Goal: Information Seeking & Learning: Learn about a topic

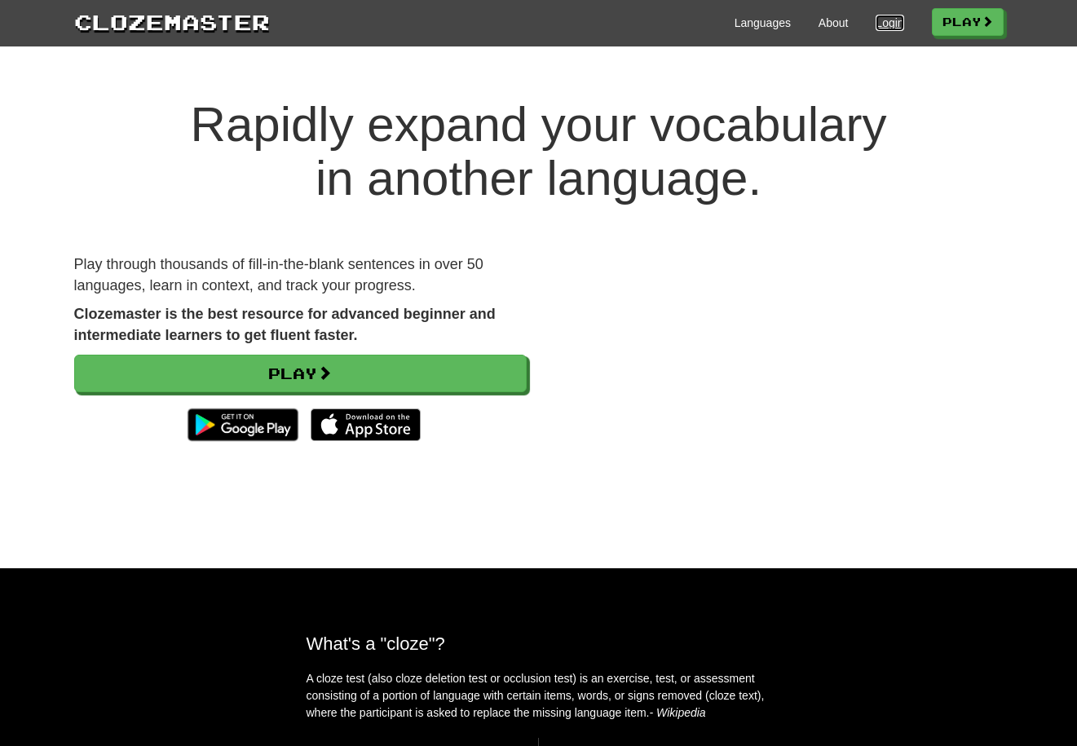
click at [888, 15] on link "Login" at bounding box center [889, 23] width 28 height 16
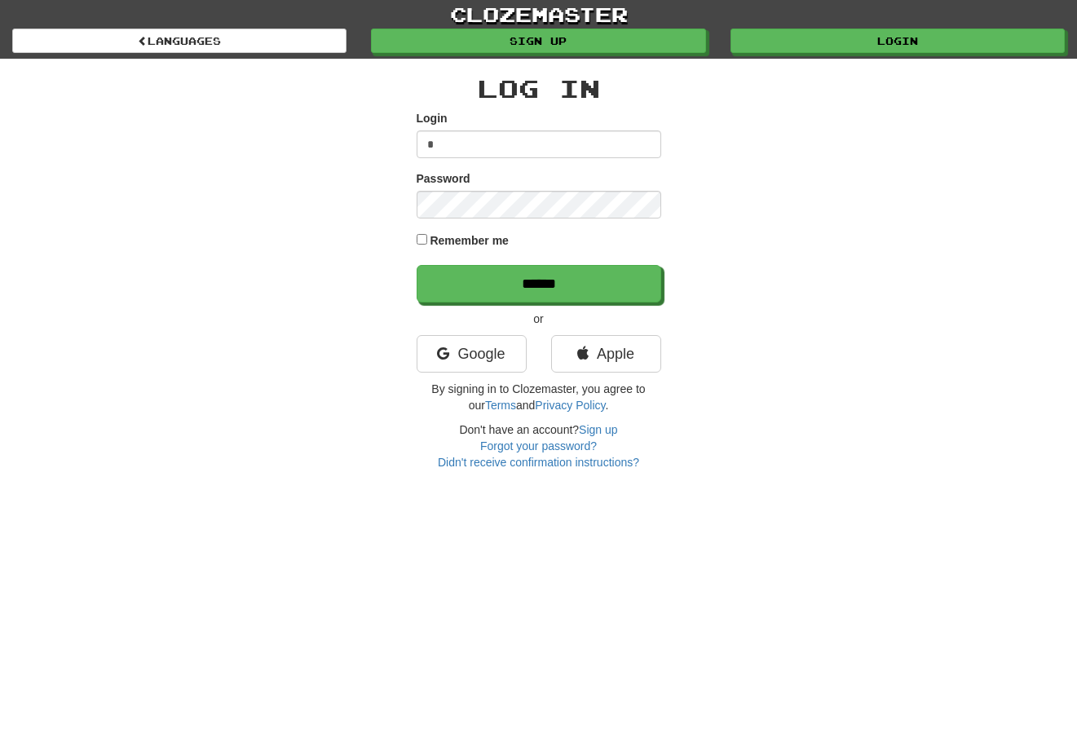
type input "**********"
click at [417, 265] on input "******" at bounding box center [539, 283] width 245 height 37
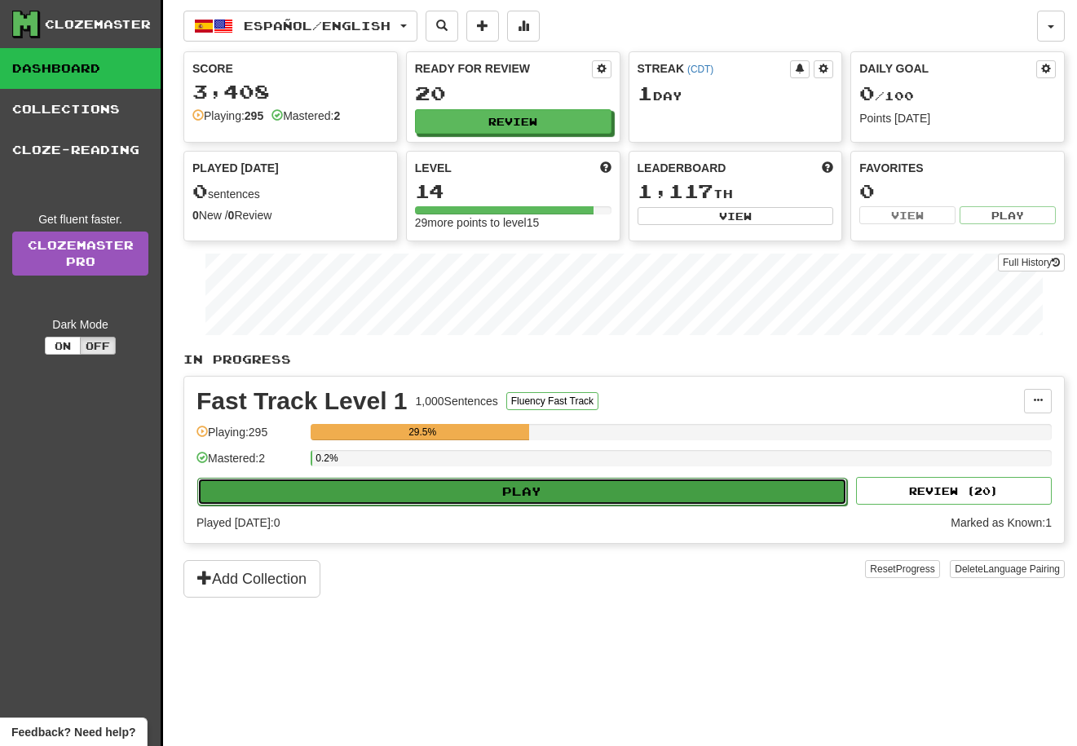
click at [509, 503] on button "Play" at bounding box center [522, 492] width 650 height 28
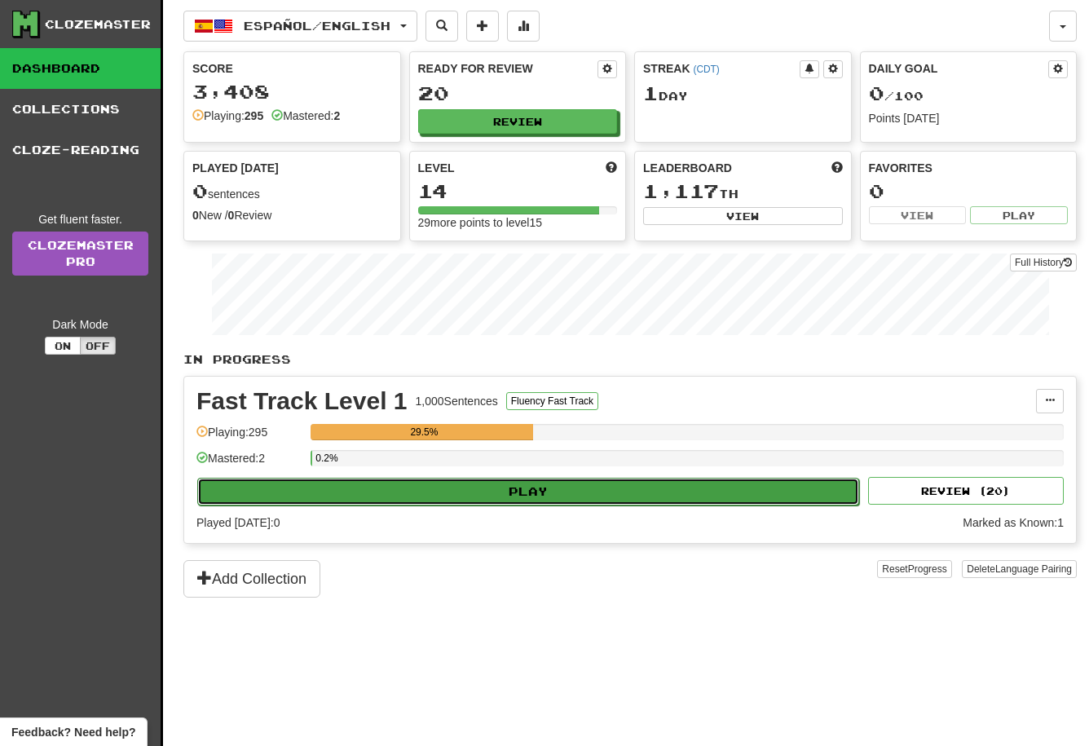
select select "**"
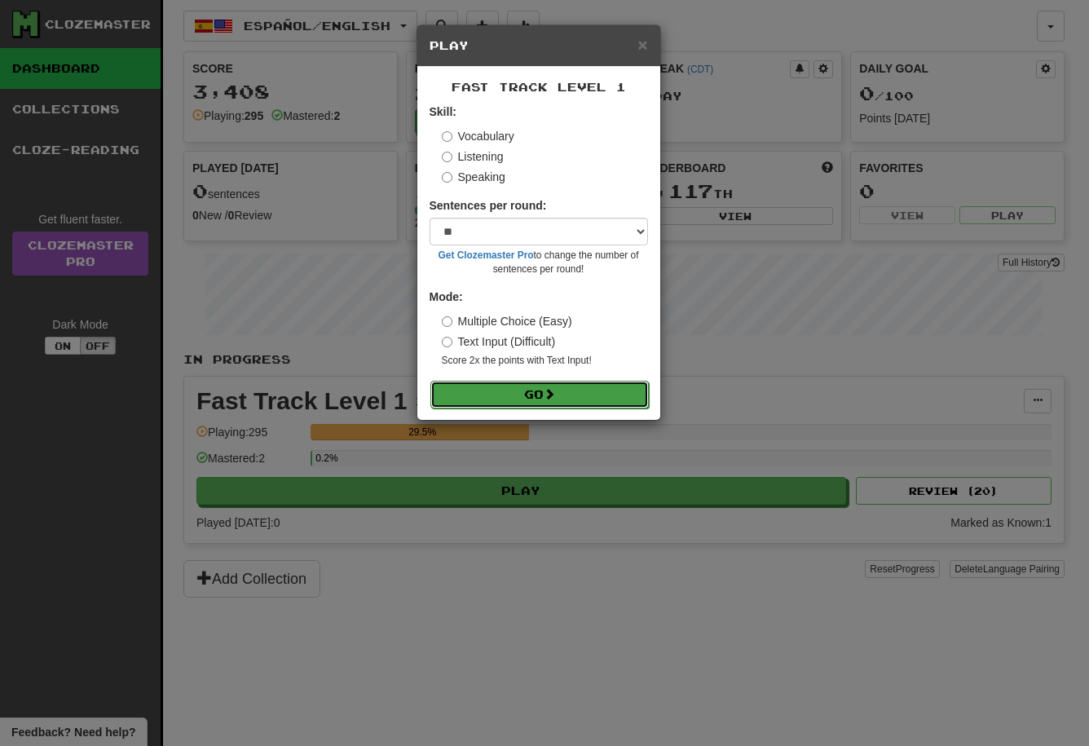
click at [498, 400] on button "Go" at bounding box center [539, 395] width 218 height 28
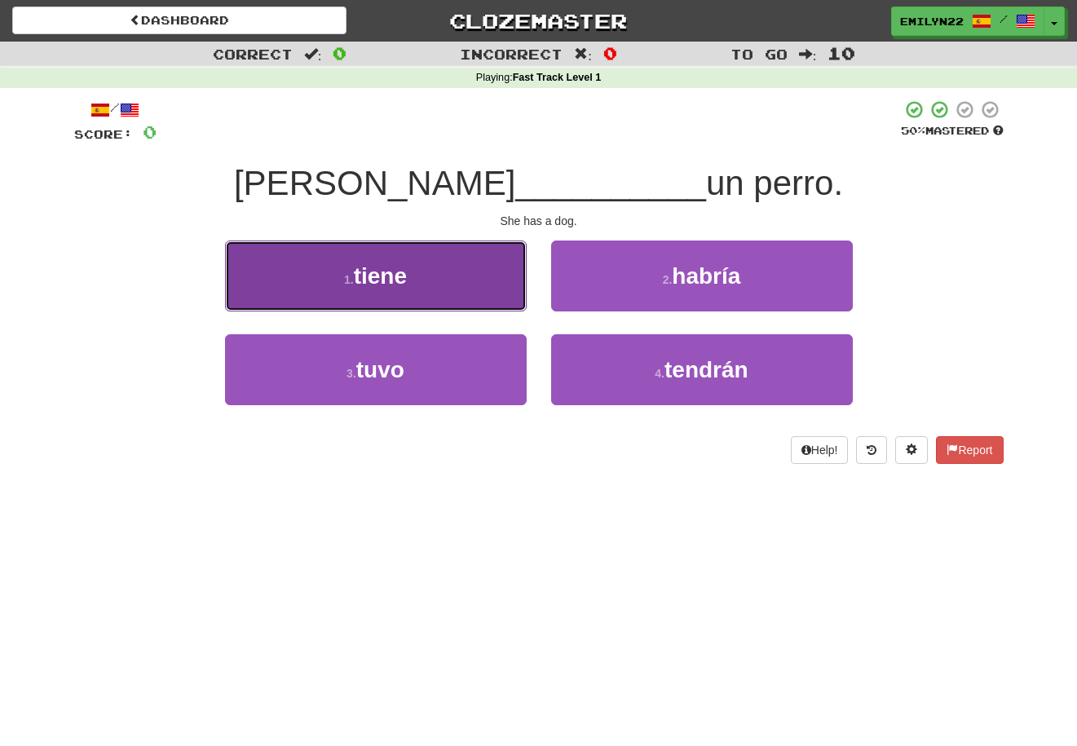
click at [399, 284] on span "tiene" at bounding box center [380, 275] width 53 height 25
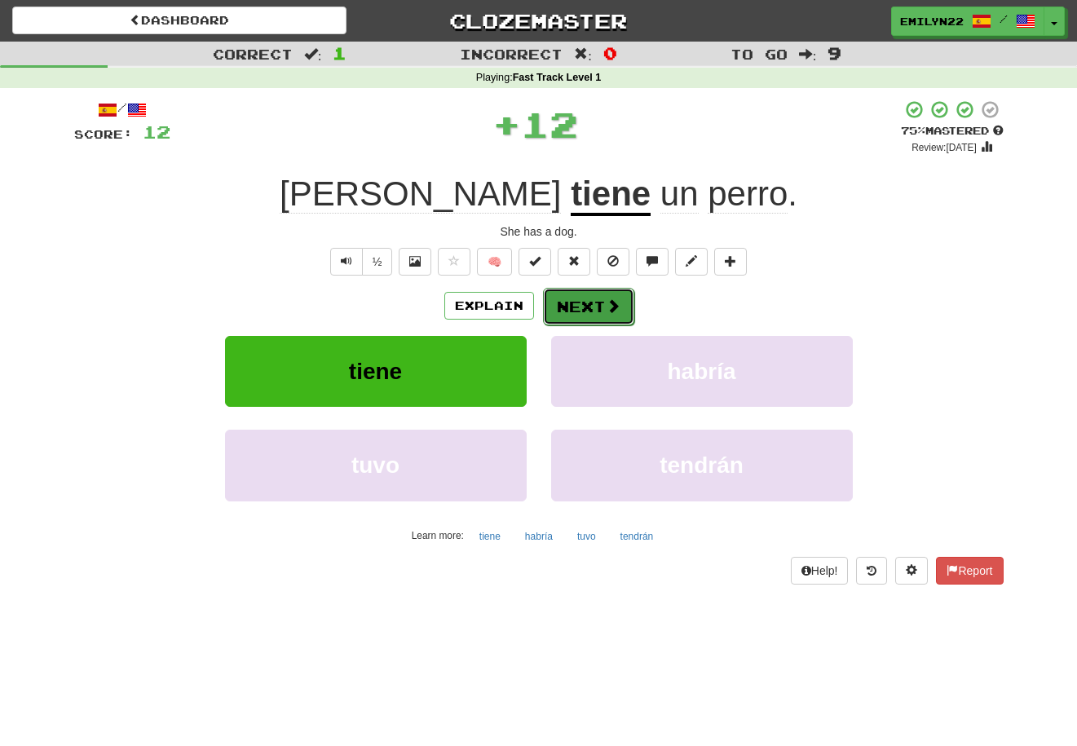
click at [593, 294] on button "Next" at bounding box center [588, 306] width 91 height 37
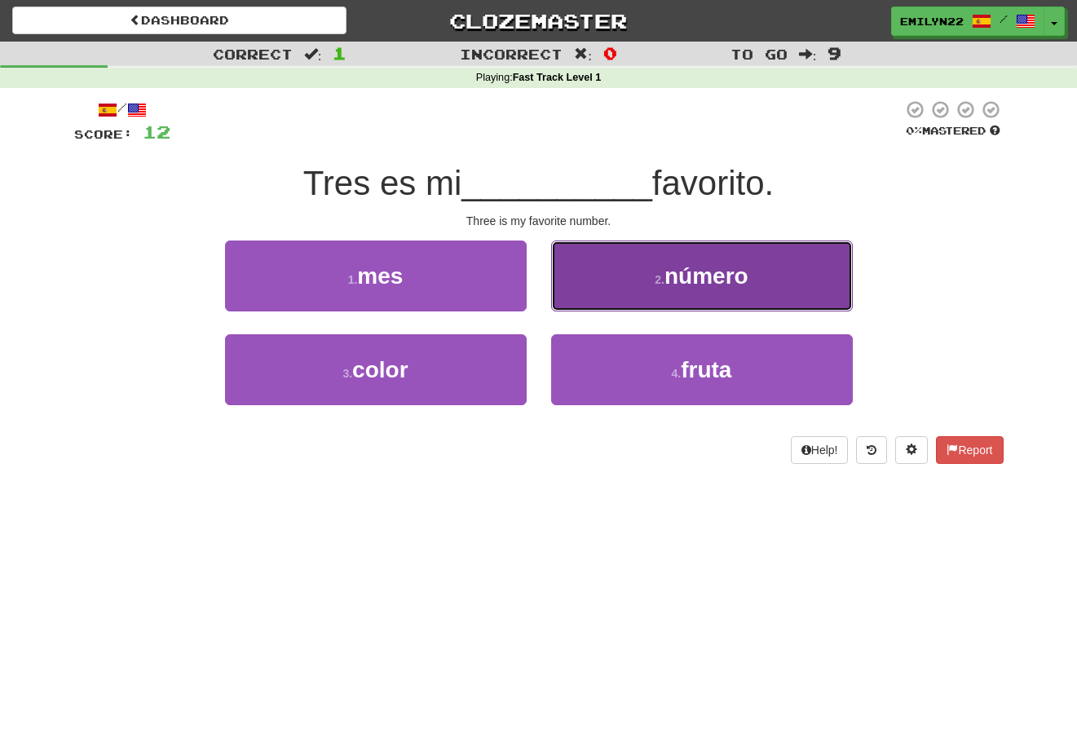
click at [728, 287] on span "número" at bounding box center [706, 275] width 84 height 25
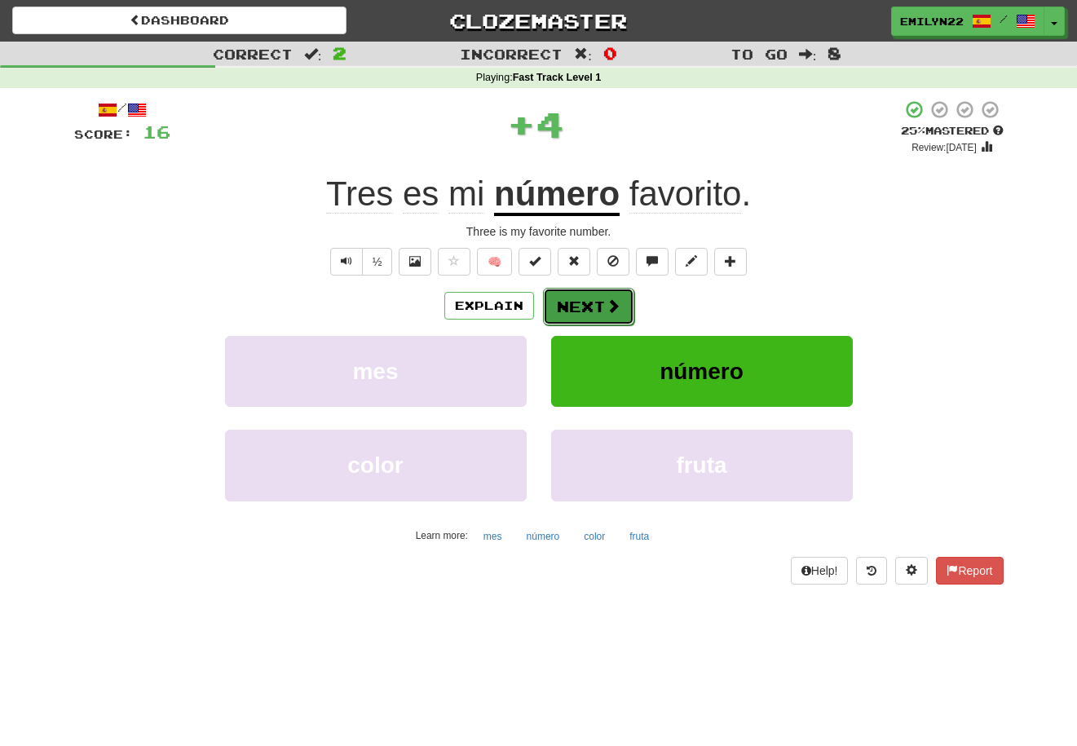
click at [604, 321] on button "Next" at bounding box center [588, 306] width 91 height 37
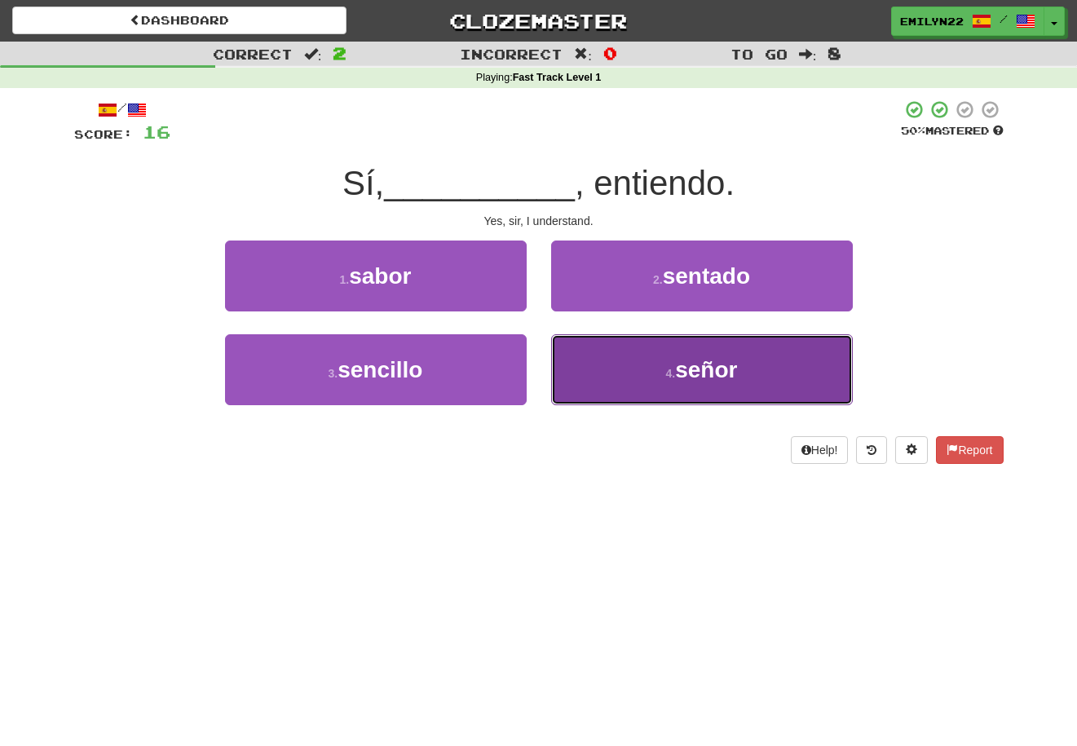
click at [637, 387] on button "4 . señor" at bounding box center [702, 369] width 302 height 71
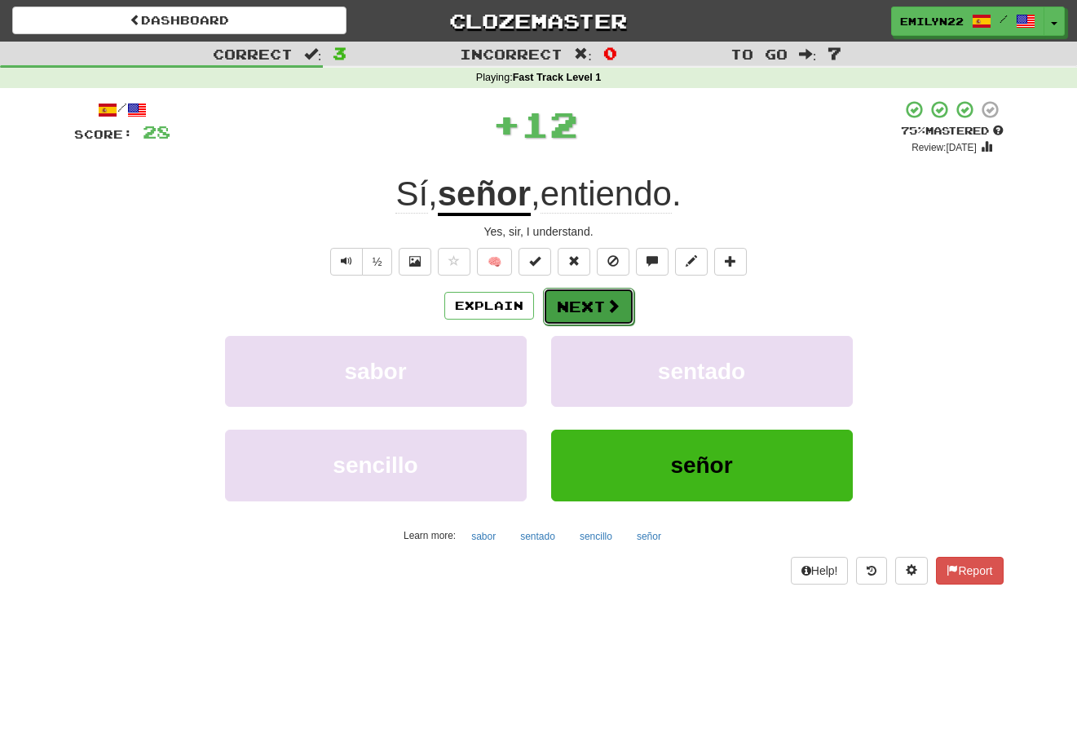
click at [588, 306] on button "Next" at bounding box center [588, 306] width 91 height 37
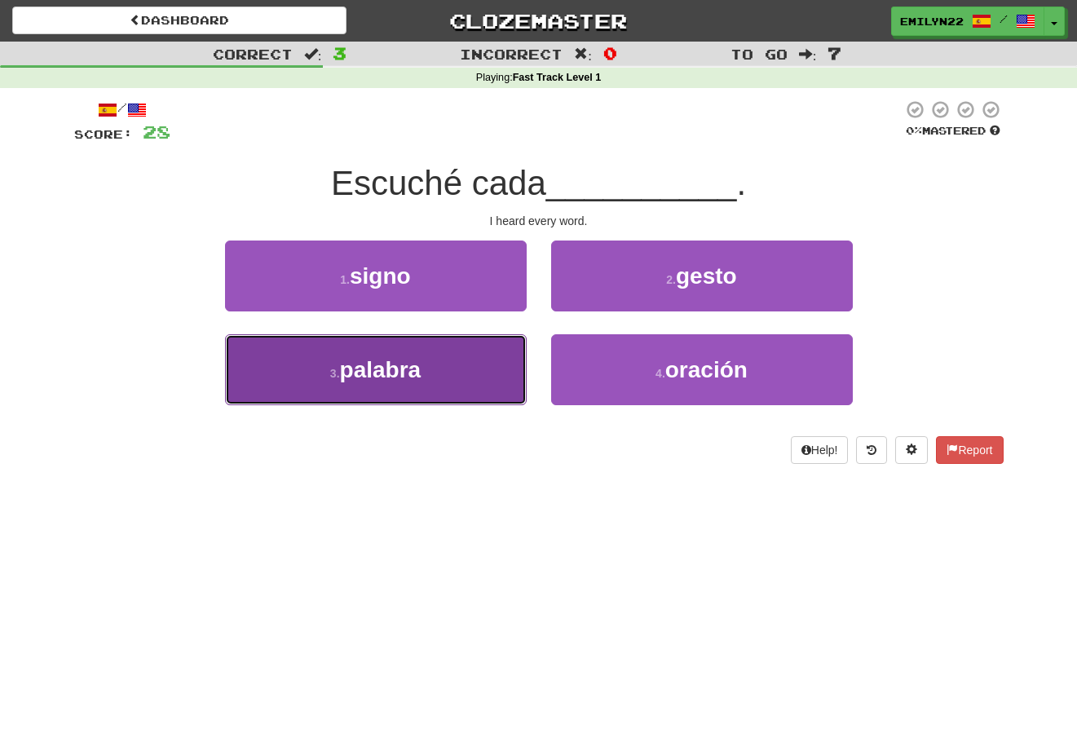
click at [398, 359] on span "palabra" at bounding box center [381, 369] width 82 height 25
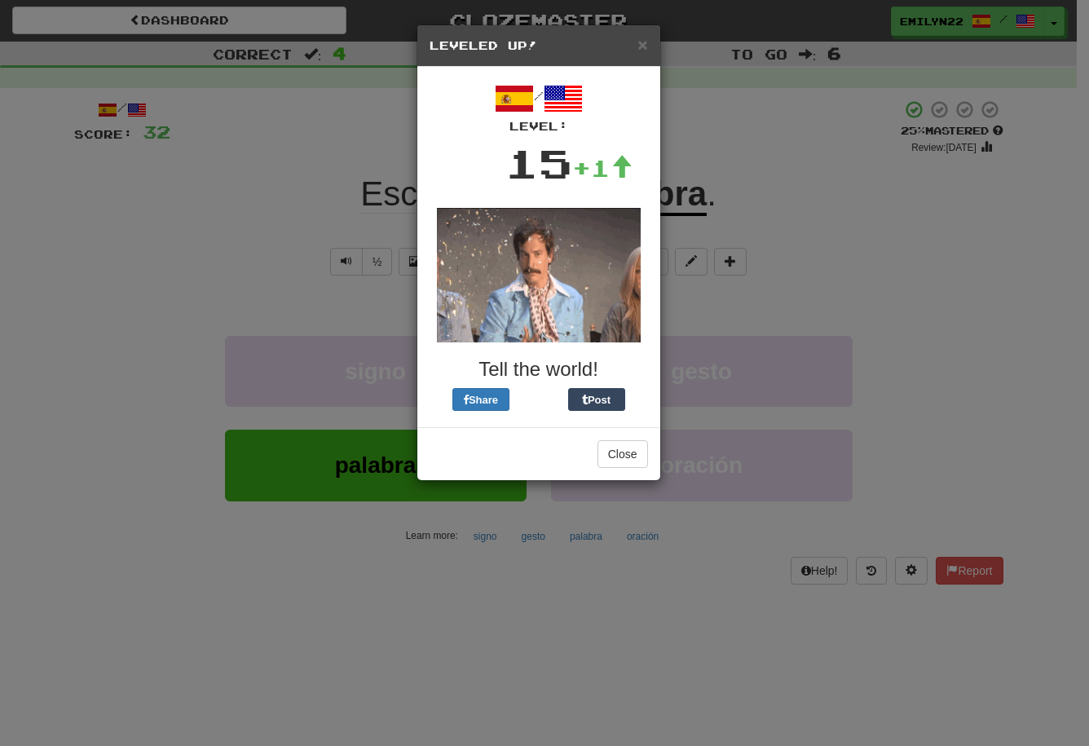
click at [637, 48] on h5 "Leveled Up!" at bounding box center [539, 45] width 218 height 16
click at [641, 45] on span "×" at bounding box center [642, 44] width 10 height 19
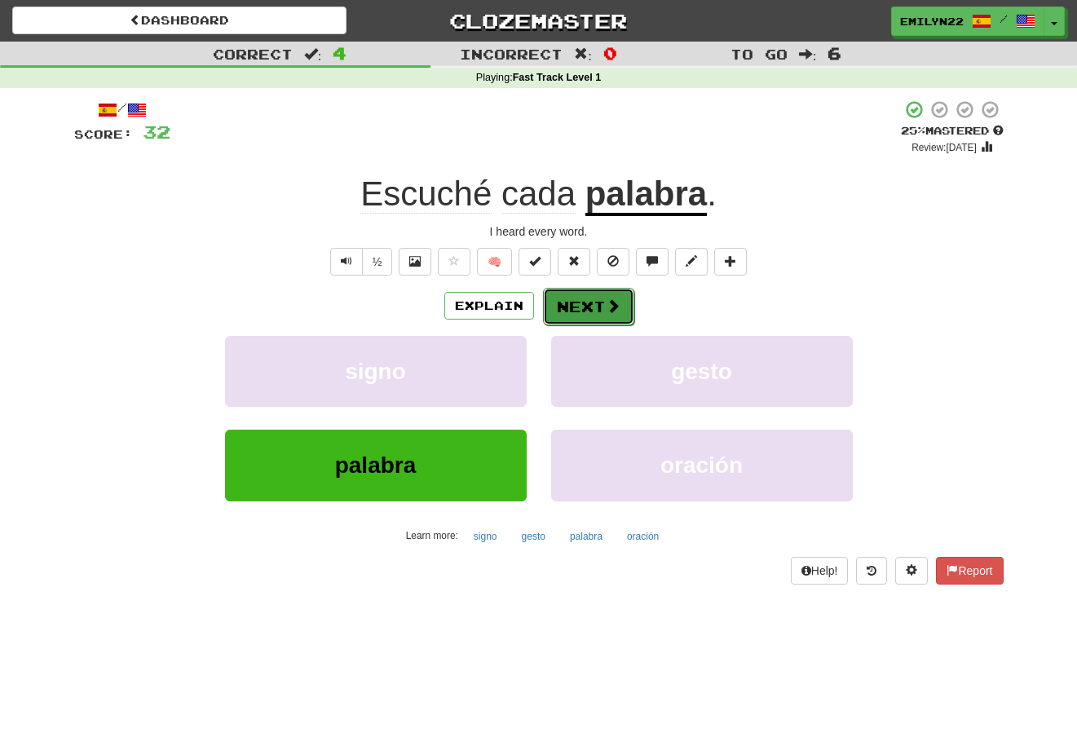
click at [628, 303] on button "Next" at bounding box center [588, 306] width 91 height 37
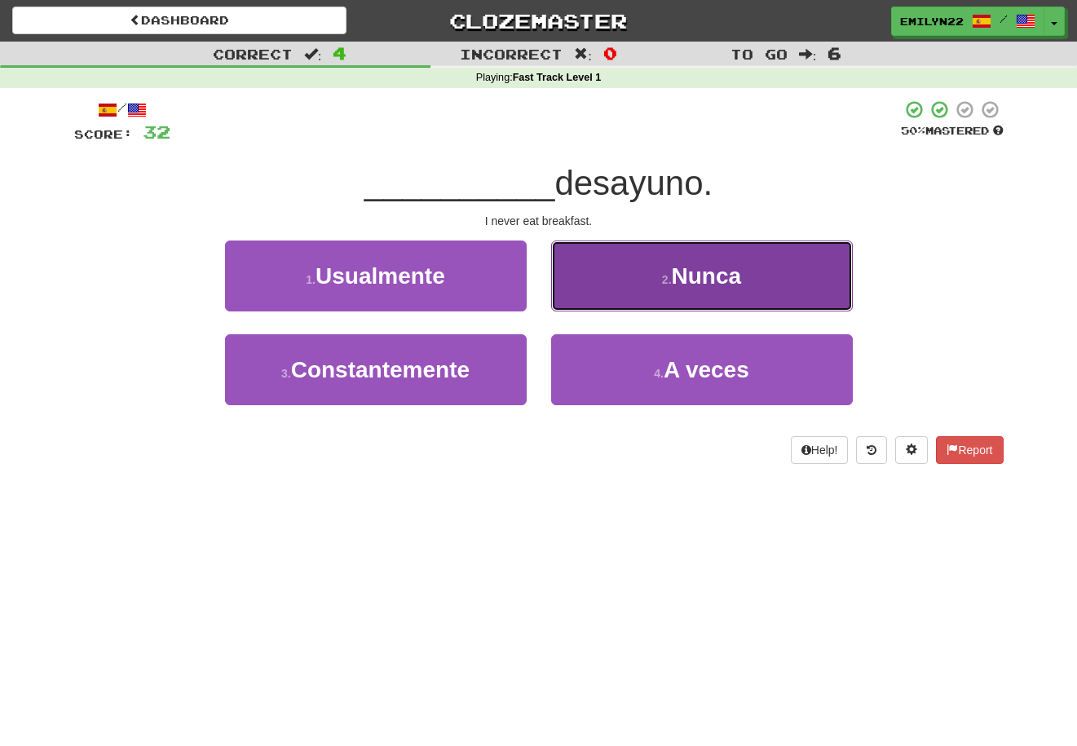
click at [719, 271] on span "Nunca" at bounding box center [707, 275] width 70 height 25
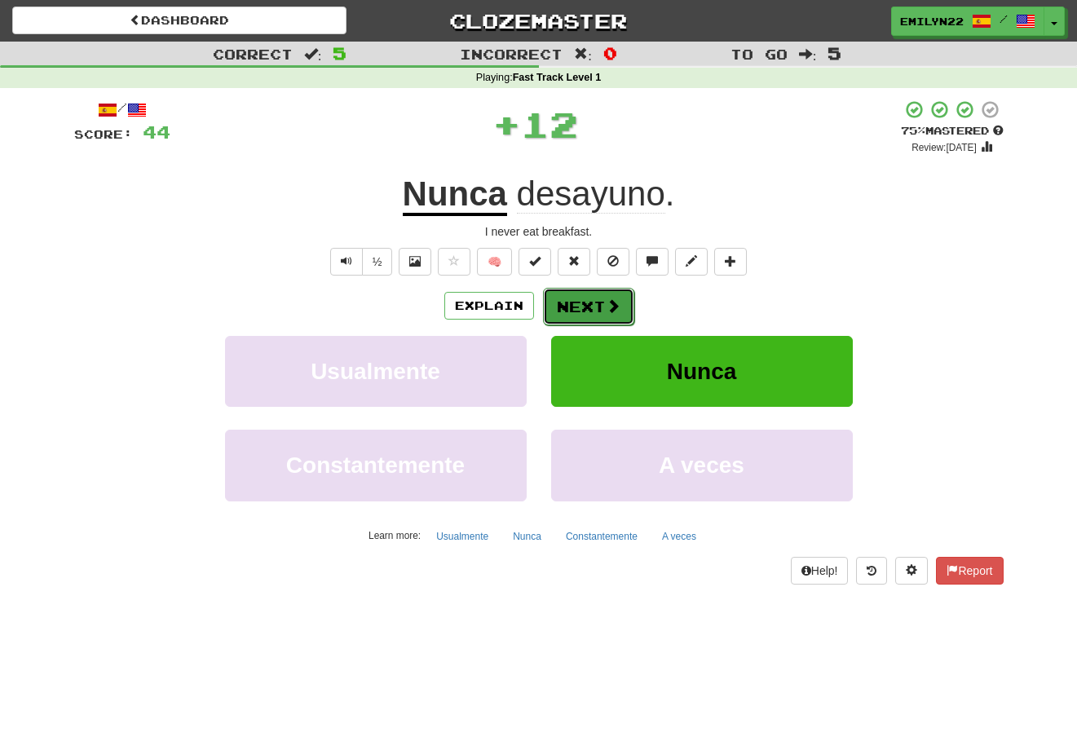
click at [610, 318] on button "Next" at bounding box center [588, 306] width 91 height 37
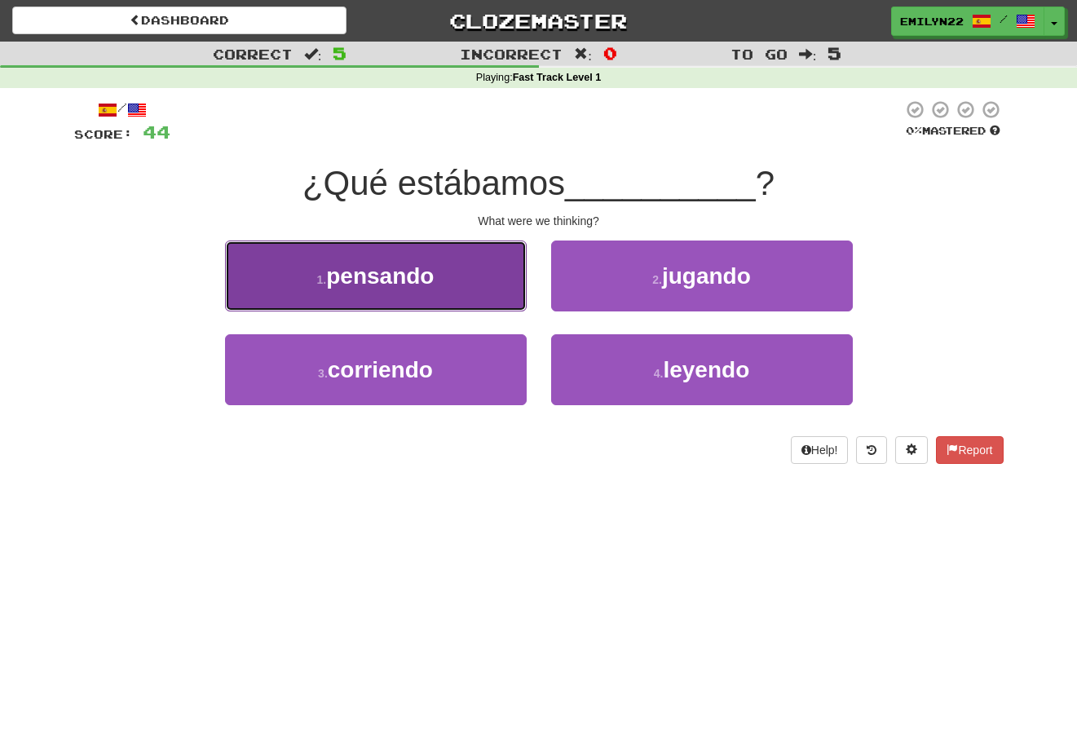
click at [425, 289] on button "1 . pensando" at bounding box center [376, 275] width 302 height 71
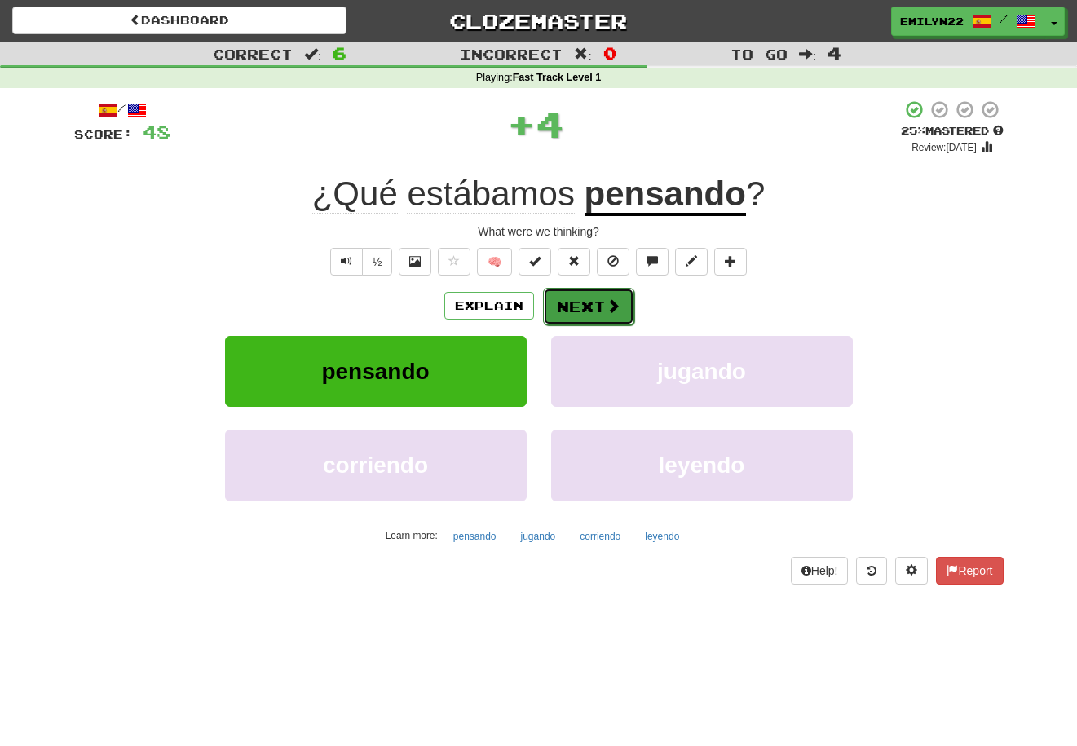
click at [592, 315] on button "Next" at bounding box center [588, 306] width 91 height 37
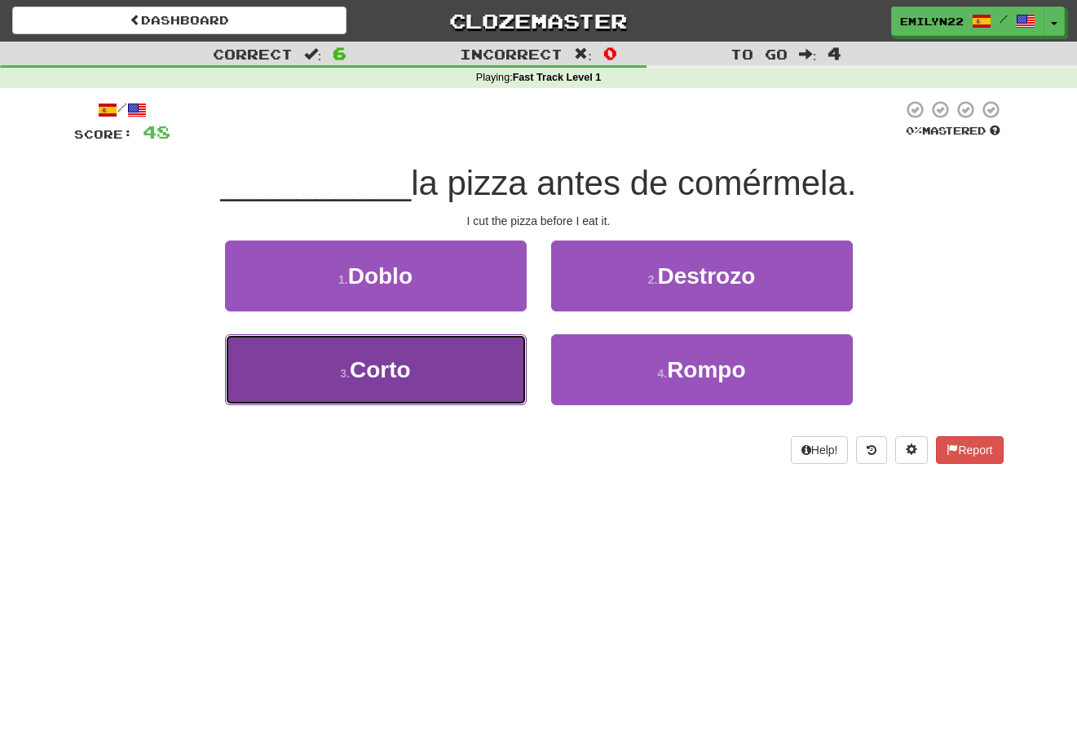
click at [464, 356] on button "3 . Corto" at bounding box center [376, 369] width 302 height 71
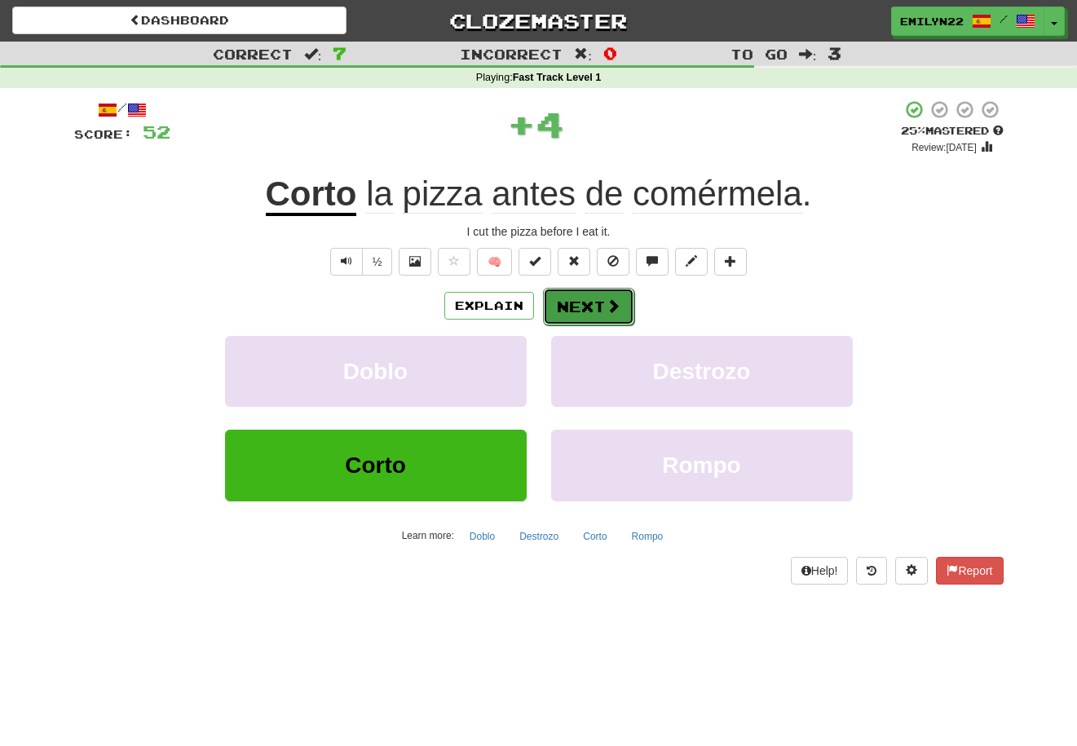
click at [593, 311] on button "Next" at bounding box center [588, 306] width 91 height 37
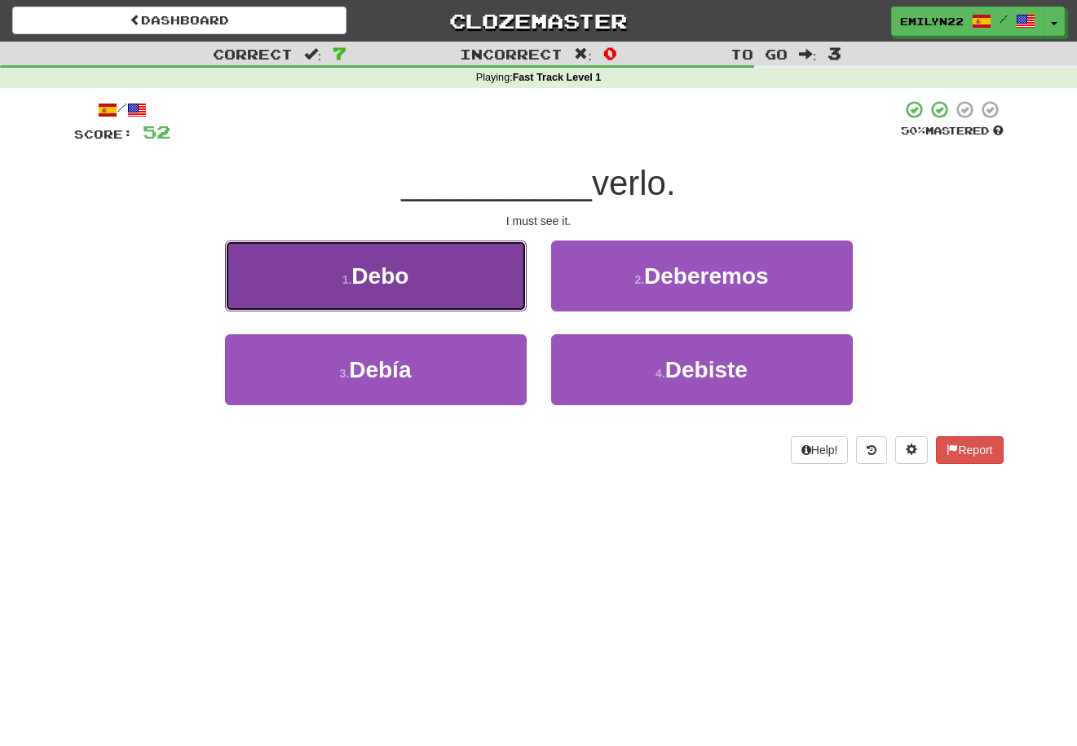
click at [495, 283] on button "1 . Debo" at bounding box center [376, 275] width 302 height 71
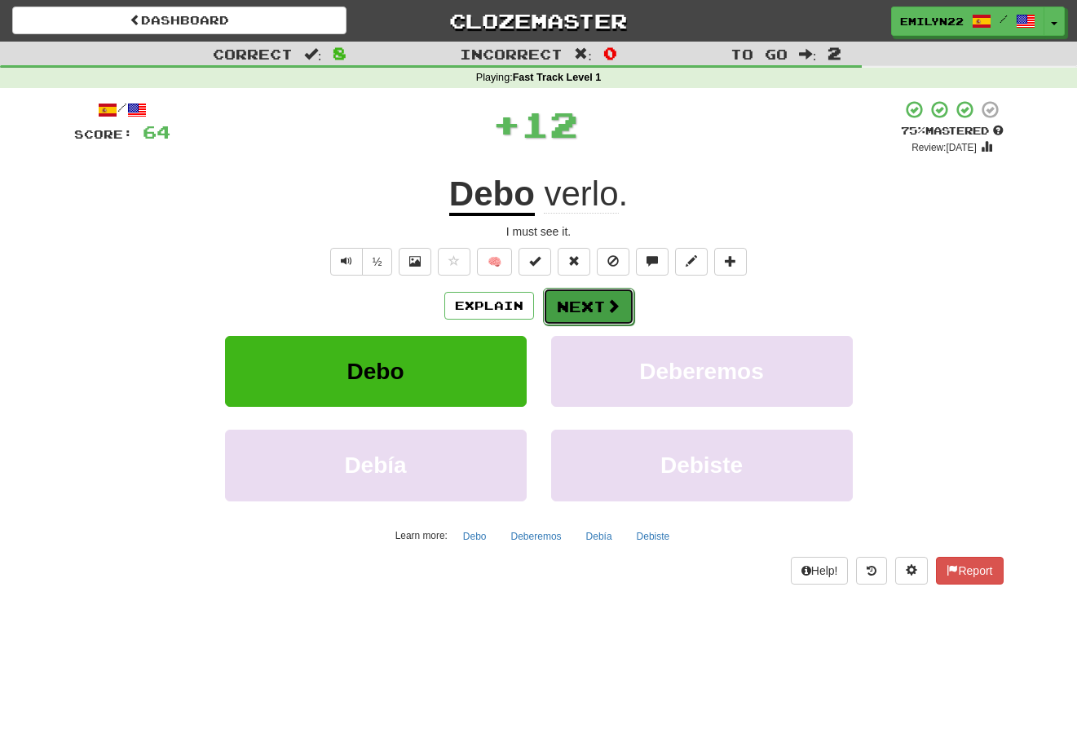
click at [562, 304] on button "Next" at bounding box center [588, 306] width 91 height 37
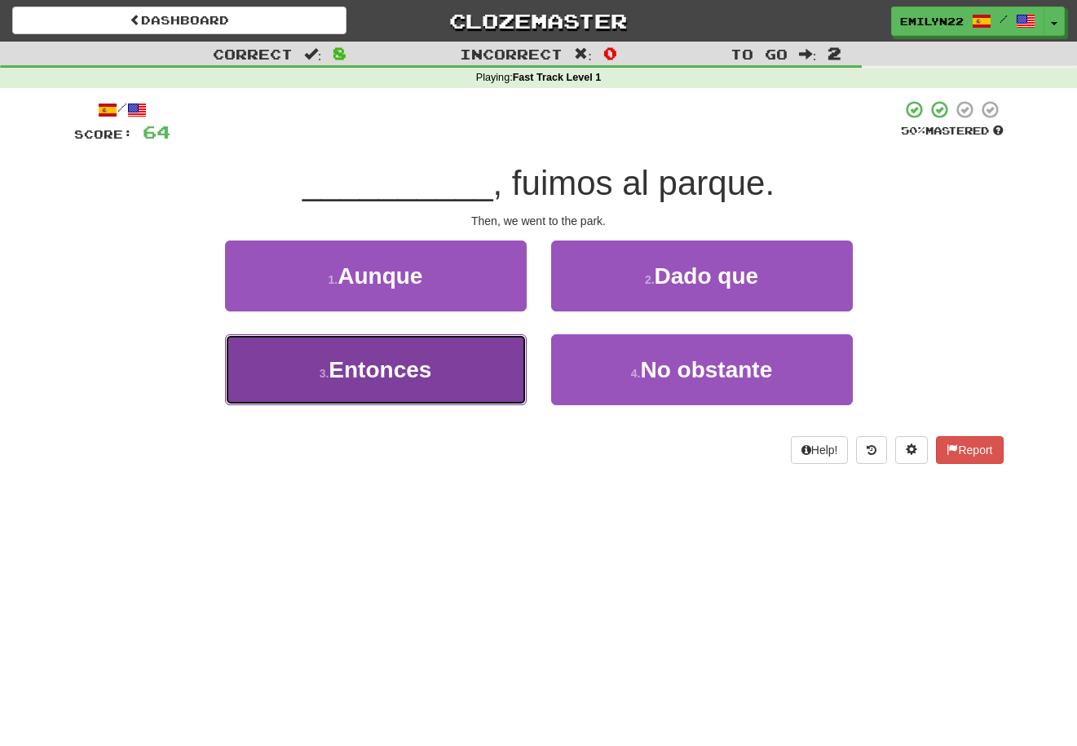
click at [483, 387] on button "3 . Entonces" at bounding box center [376, 369] width 302 height 71
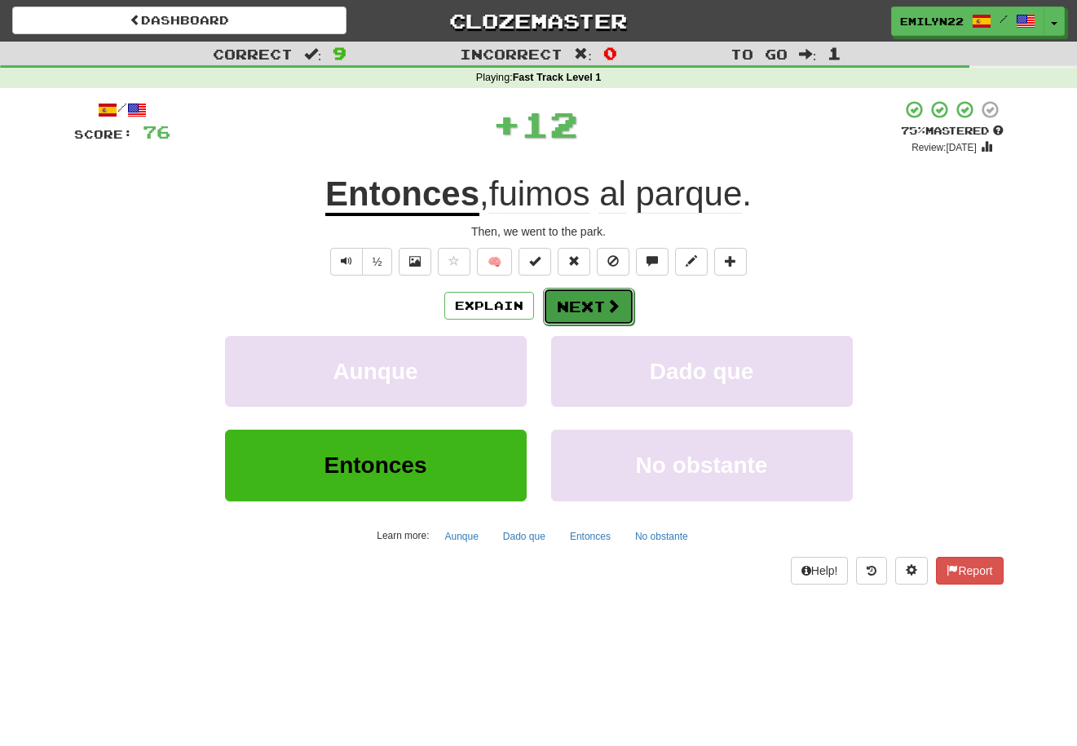
click at [587, 298] on button "Next" at bounding box center [588, 306] width 91 height 37
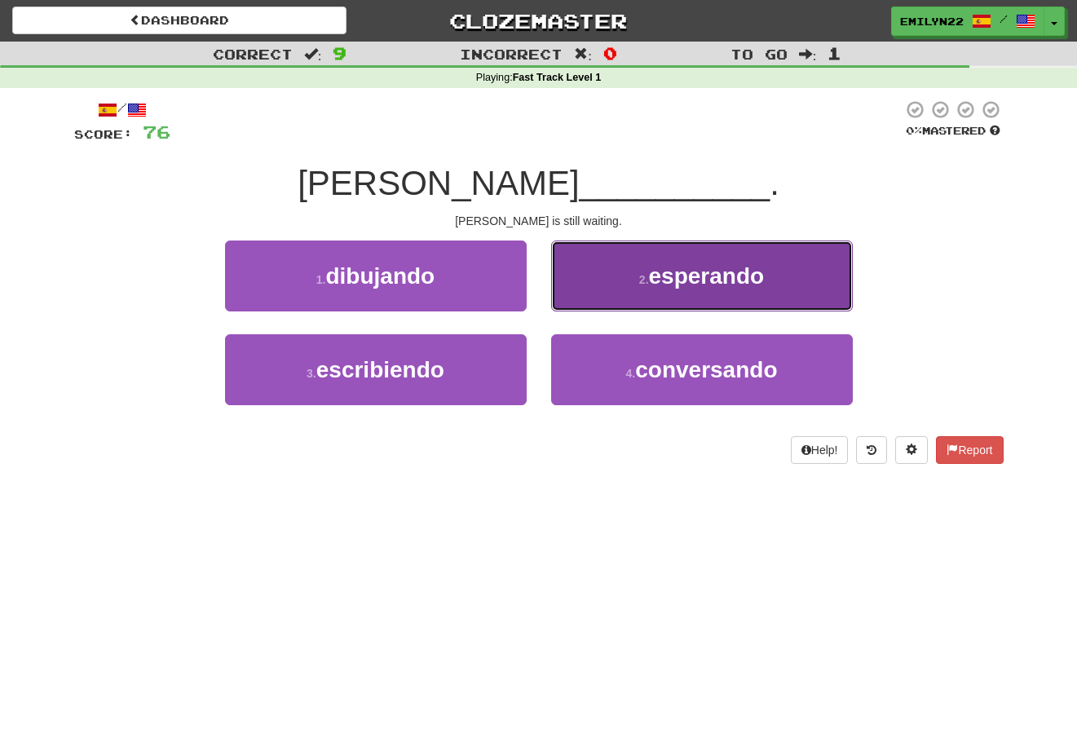
click at [687, 270] on span "esperando" at bounding box center [707, 275] width 116 height 25
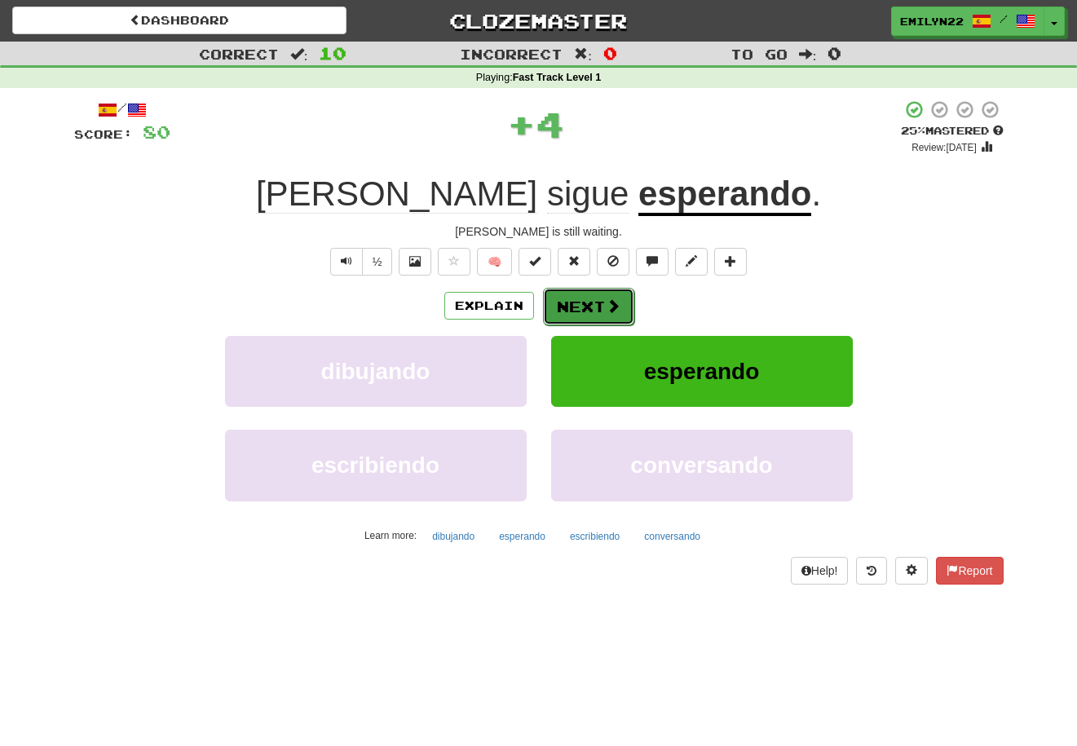
click at [597, 311] on button "Next" at bounding box center [588, 306] width 91 height 37
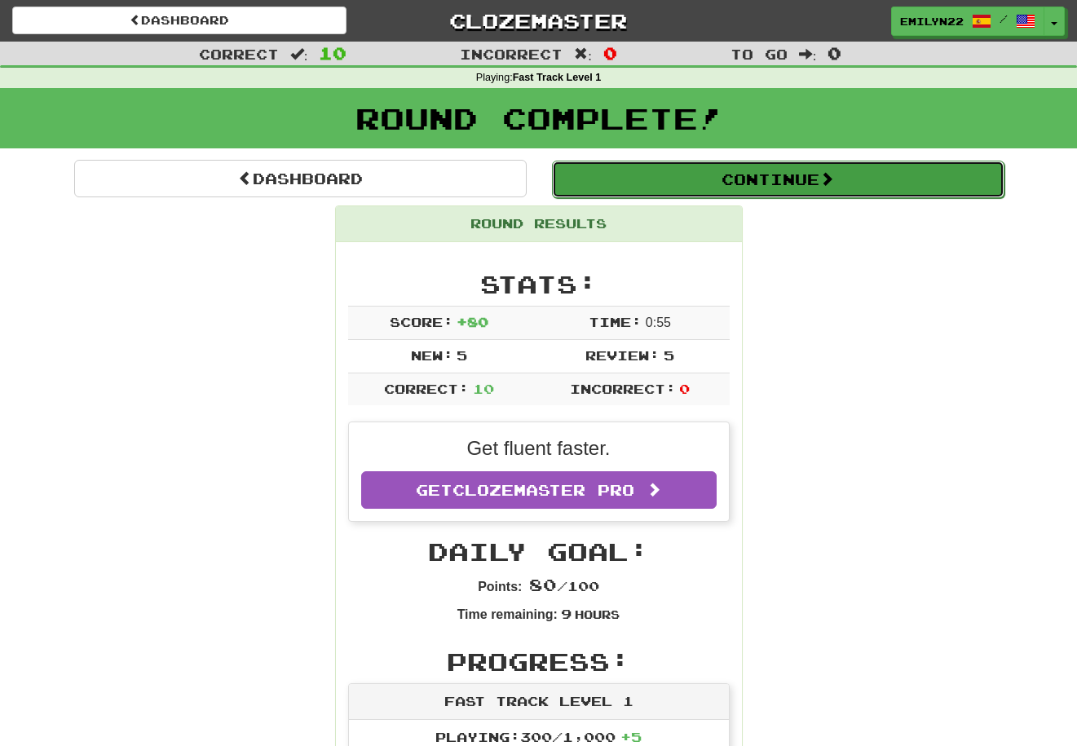
click at [805, 178] on button "Continue" at bounding box center [778, 179] width 452 height 37
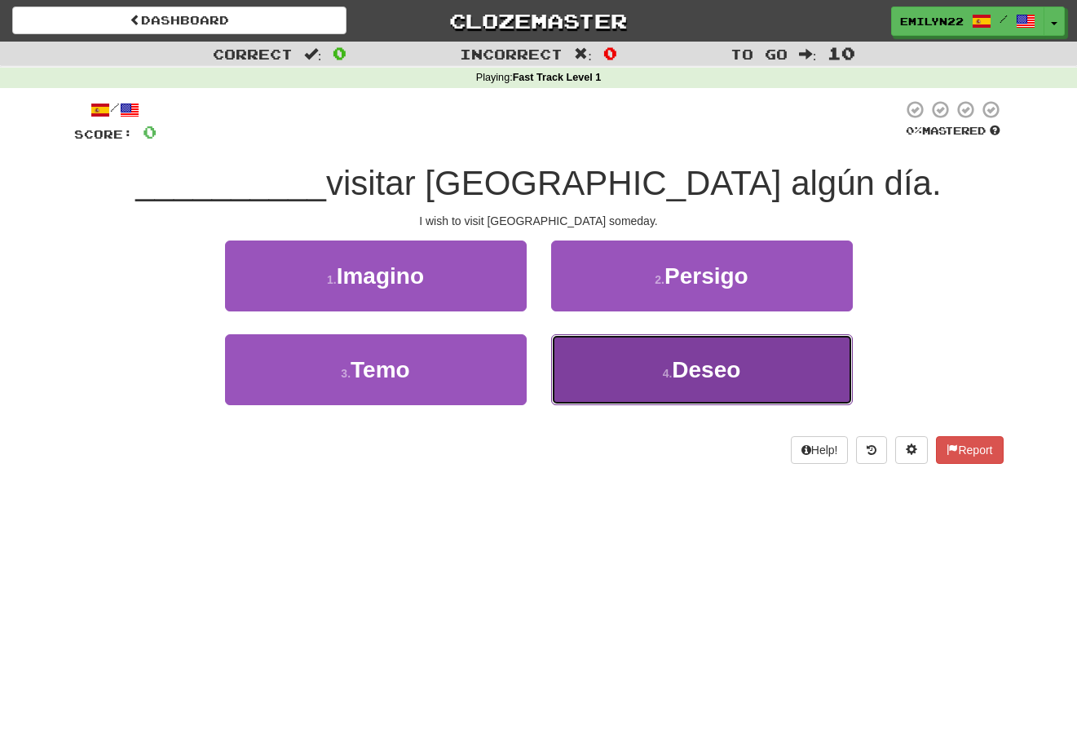
click at [677, 381] on span "Deseo" at bounding box center [706, 369] width 68 height 25
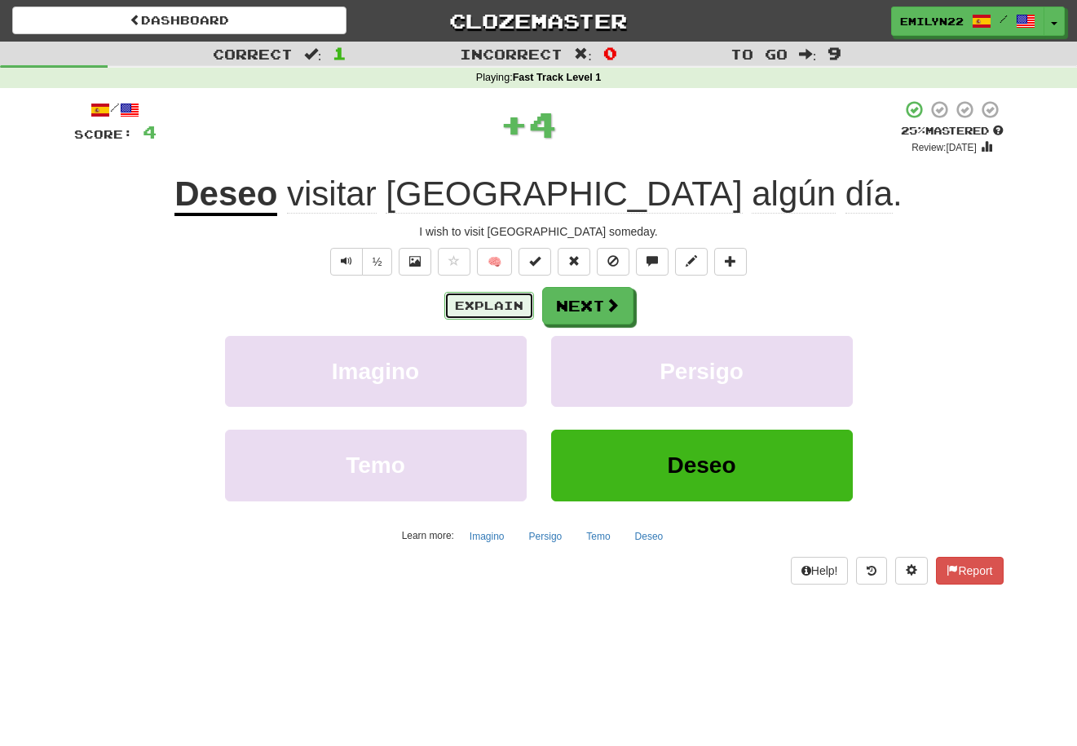
click at [484, 307] on button "Explain" at bounding box center [489, 306] width 90 height 28
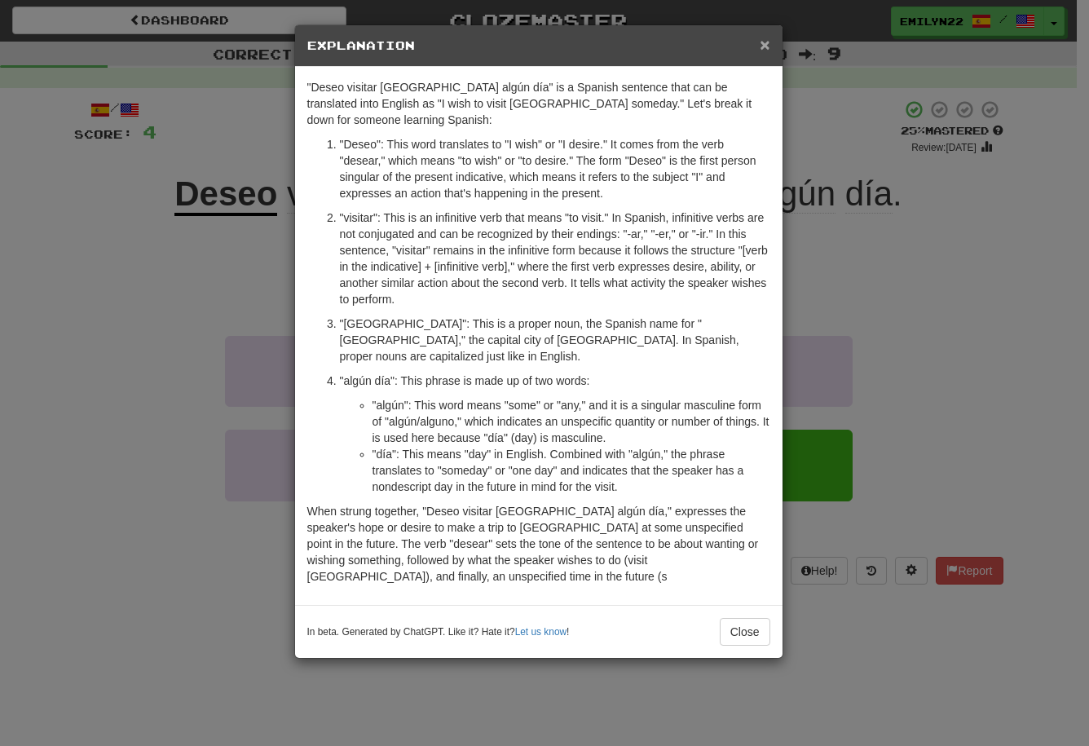
click at [763, 49] on span "×" at bounding box center [765, 44] width 10 height 19
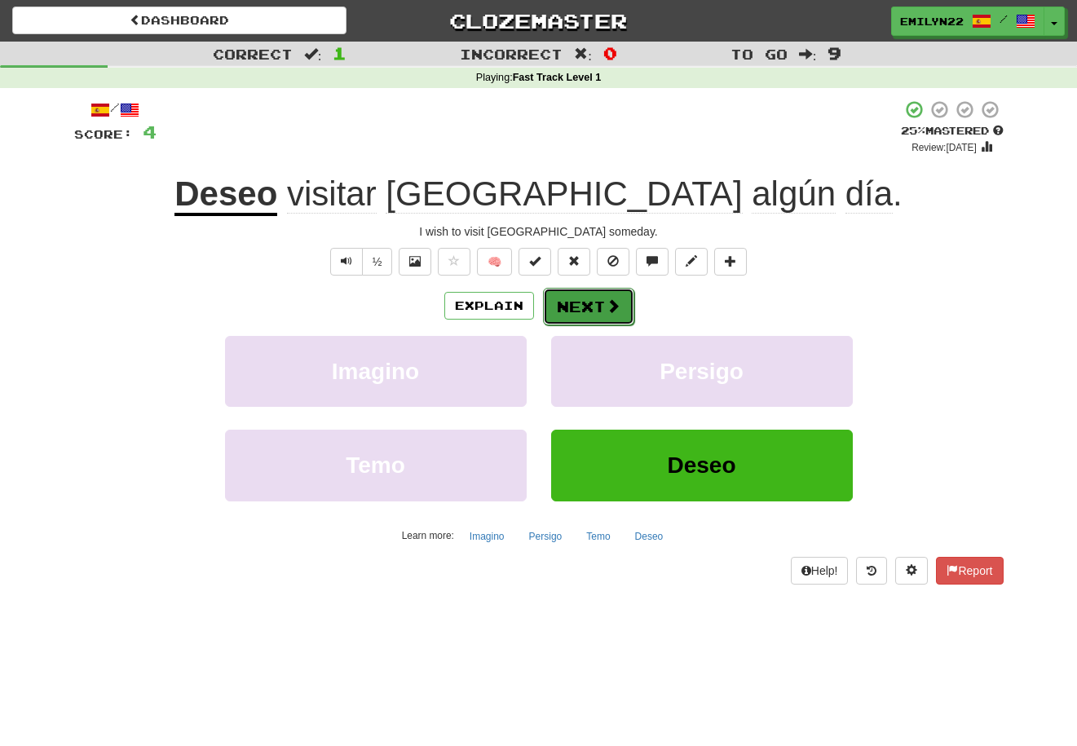
click at [581, 299] on button "Next" at bounding box center [588, 306] width 91 height 37
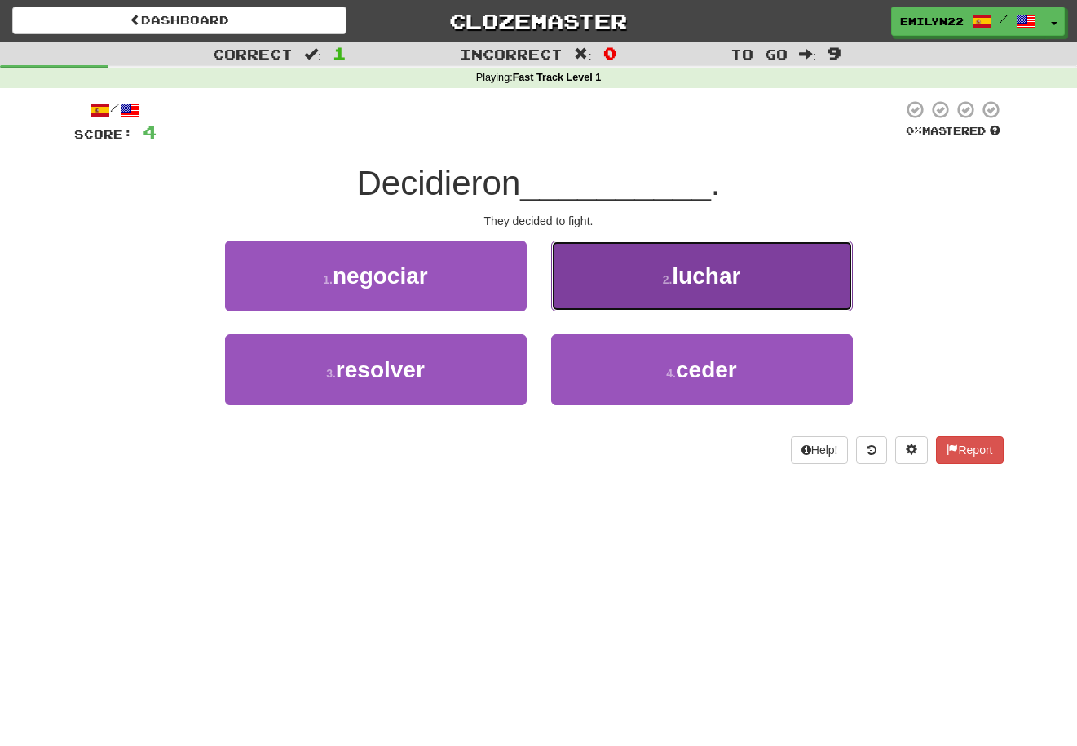
click at [675, 271] on span "luchar" at bounding box center [706, 275] width 68 height 25
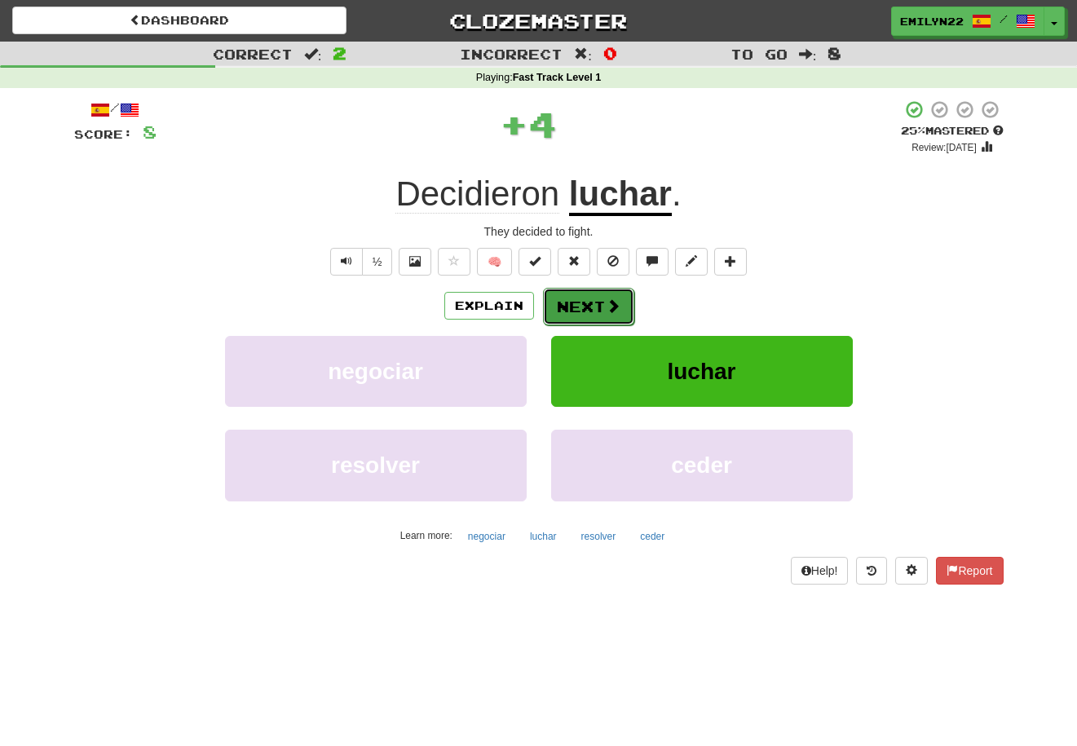
click at [608, 302] on span at bounding box center [613, 305] width 15 height 15
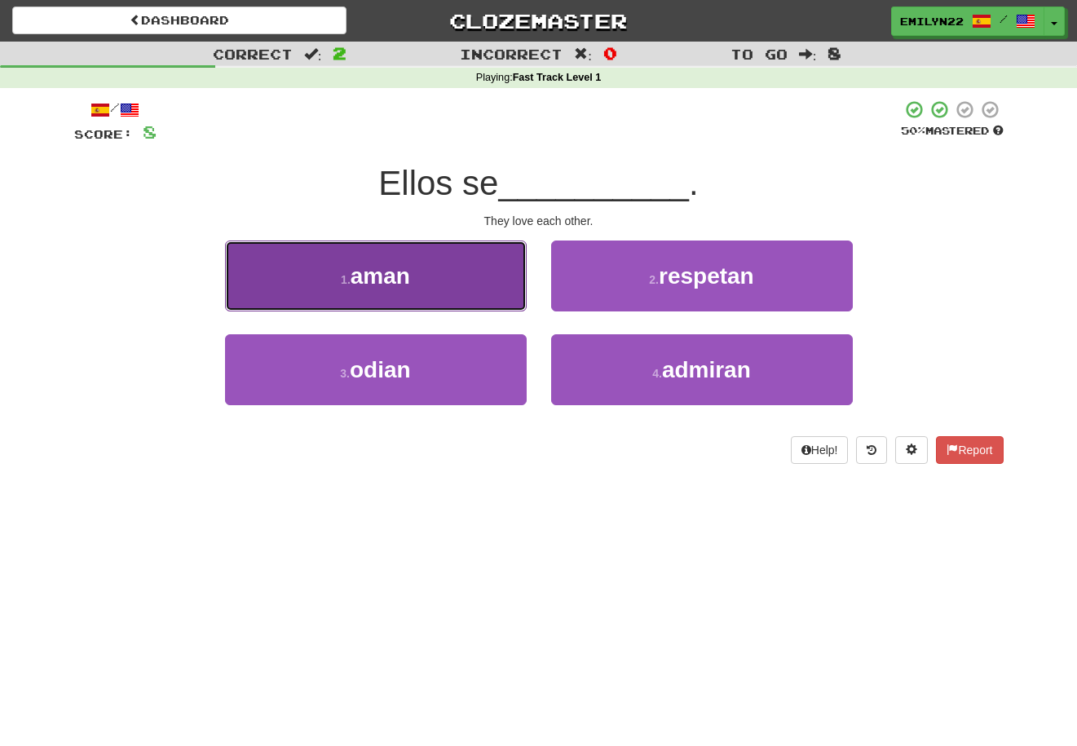
click at [496, 285] on button "1 . aman" at bounding box center [376, 275] width 302 height 71
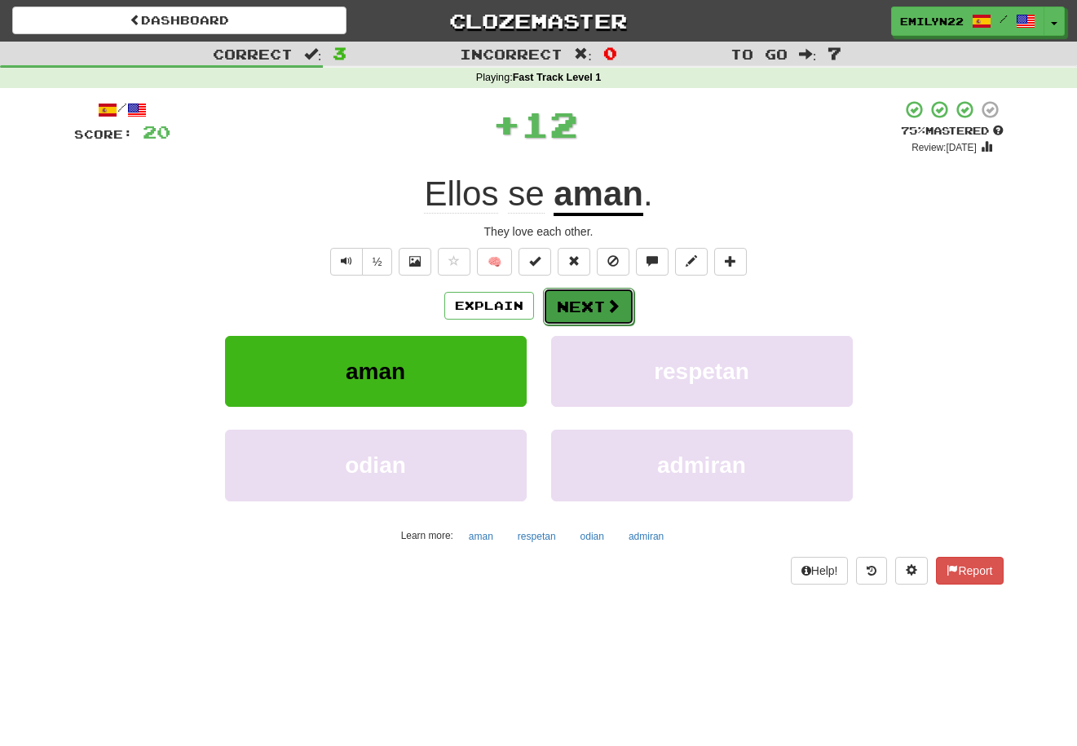
click at [588, 311] on button "Next" at bounding box center [588, 306] width 91 height 37
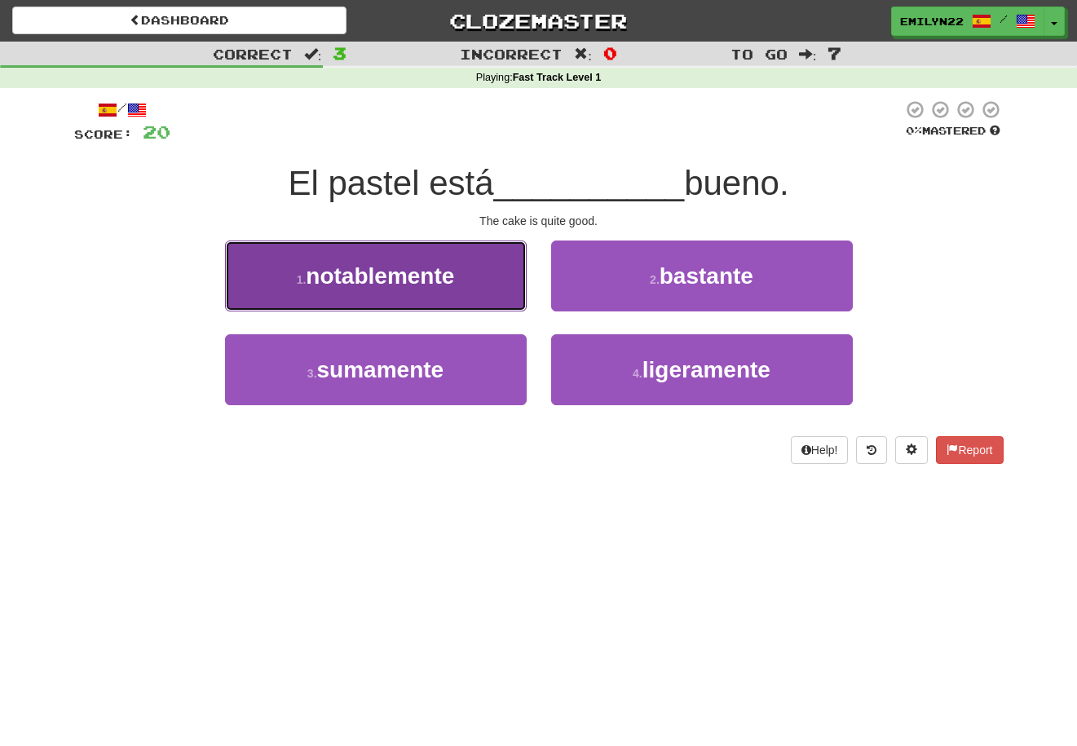
click at [448, 272] on span "notablemente" at bounding box center [380, 275] width 148 height 25
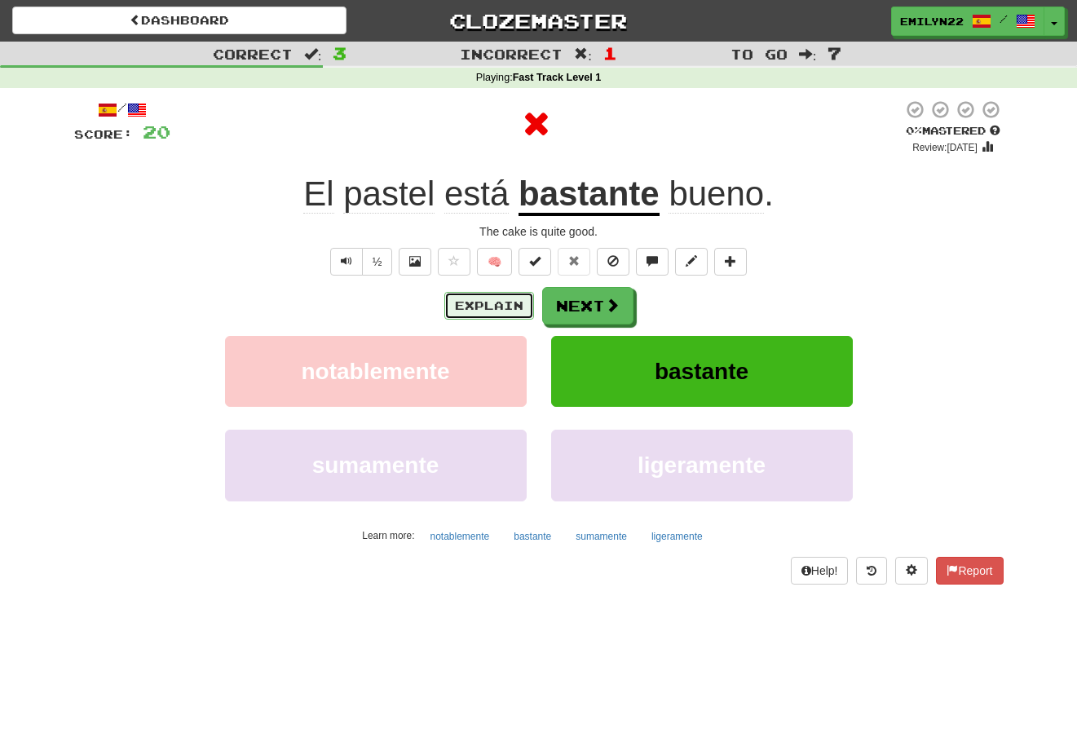
click at [503, 311] on button "Explain" at bounding box center [489, 306] width 90 height 28
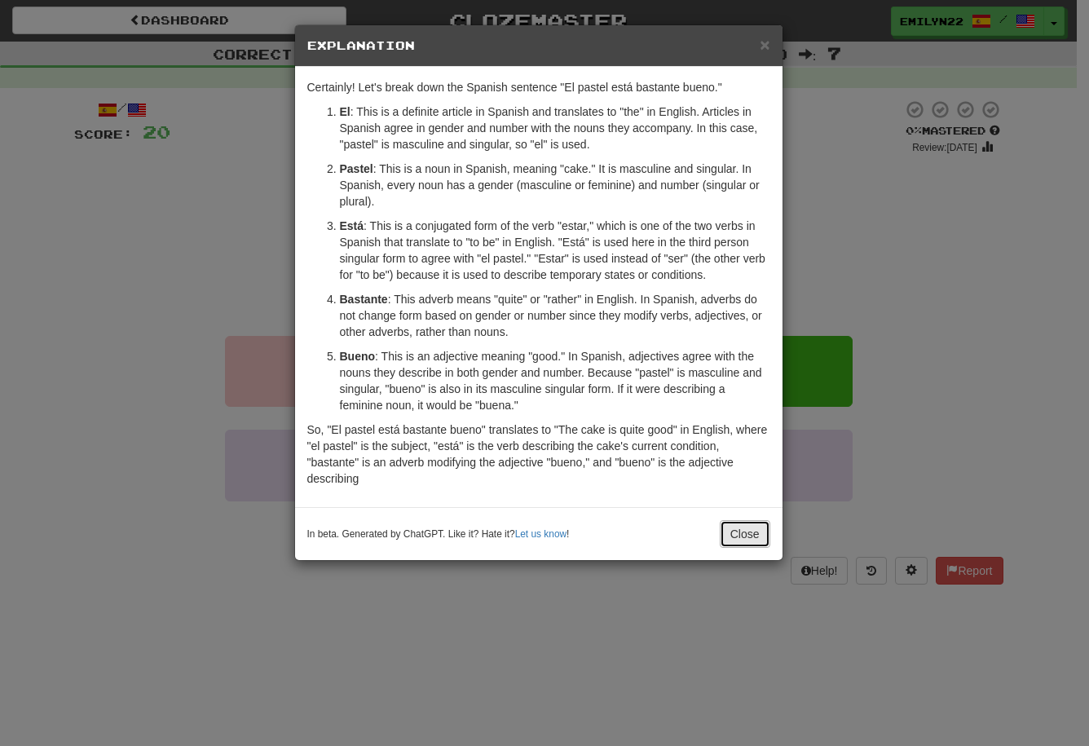
click at [750, 540] on button "Close" at bounding box center [745, 534] width 51 height 28
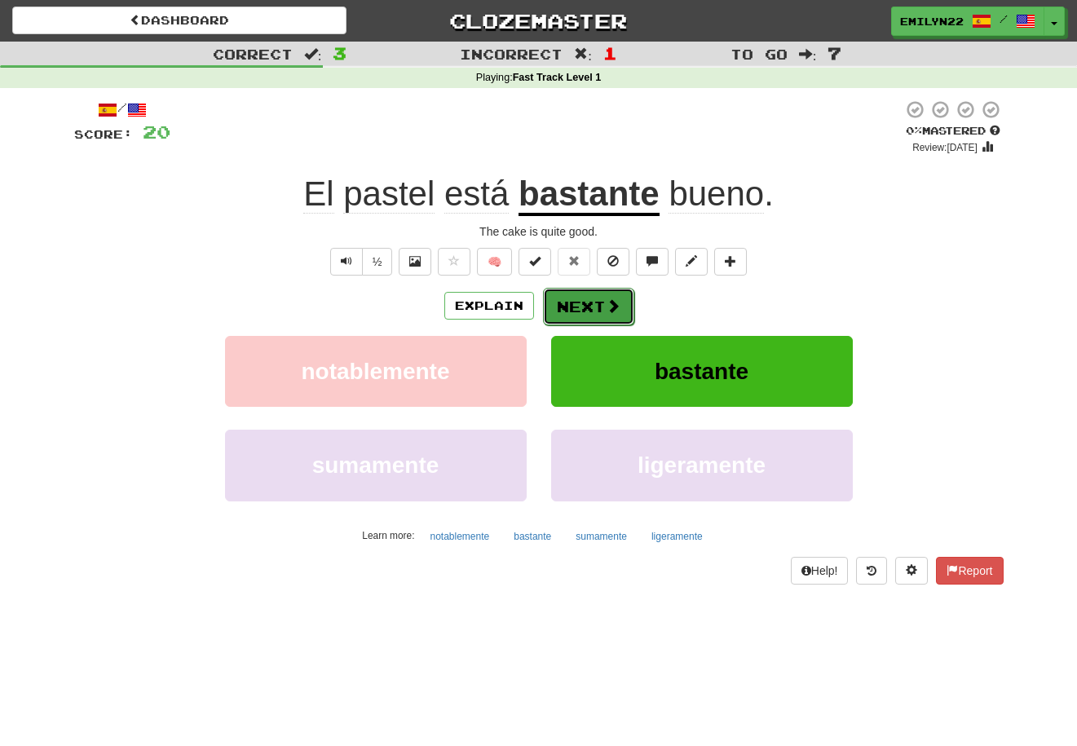
click at [597, 311] on button "Next" at bounding box center [588, 306] width 91 height 37
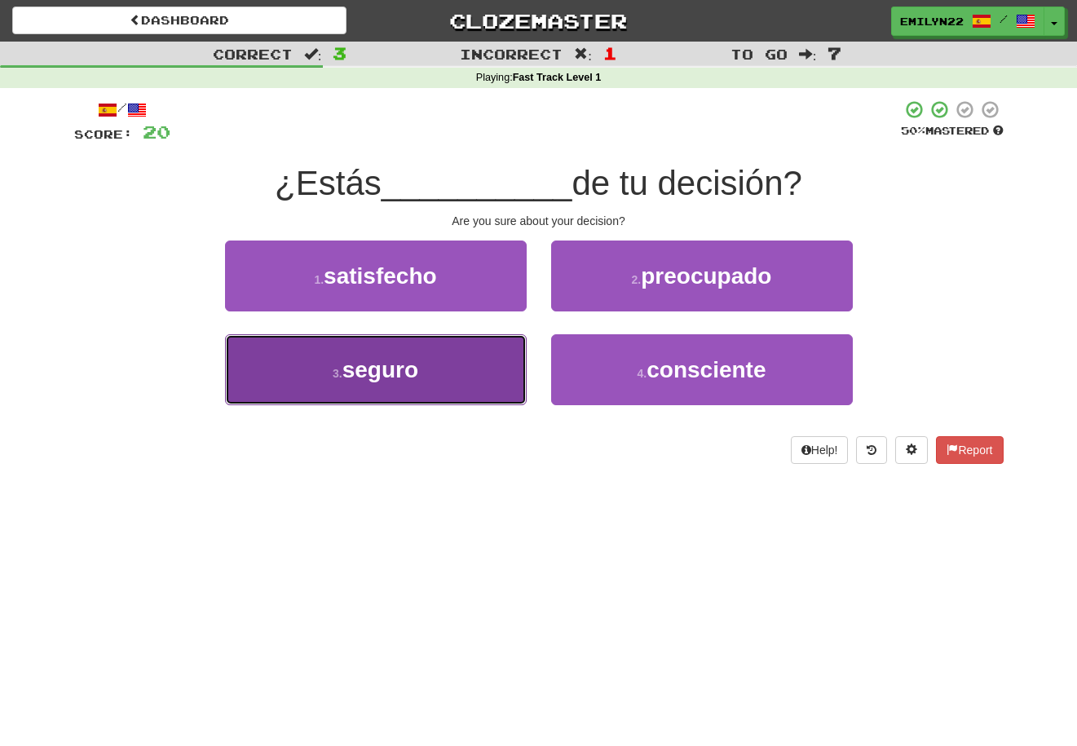
click at [452, 392] on button "3 . seguro" at bounding box center [376, 369] width 302 height 71
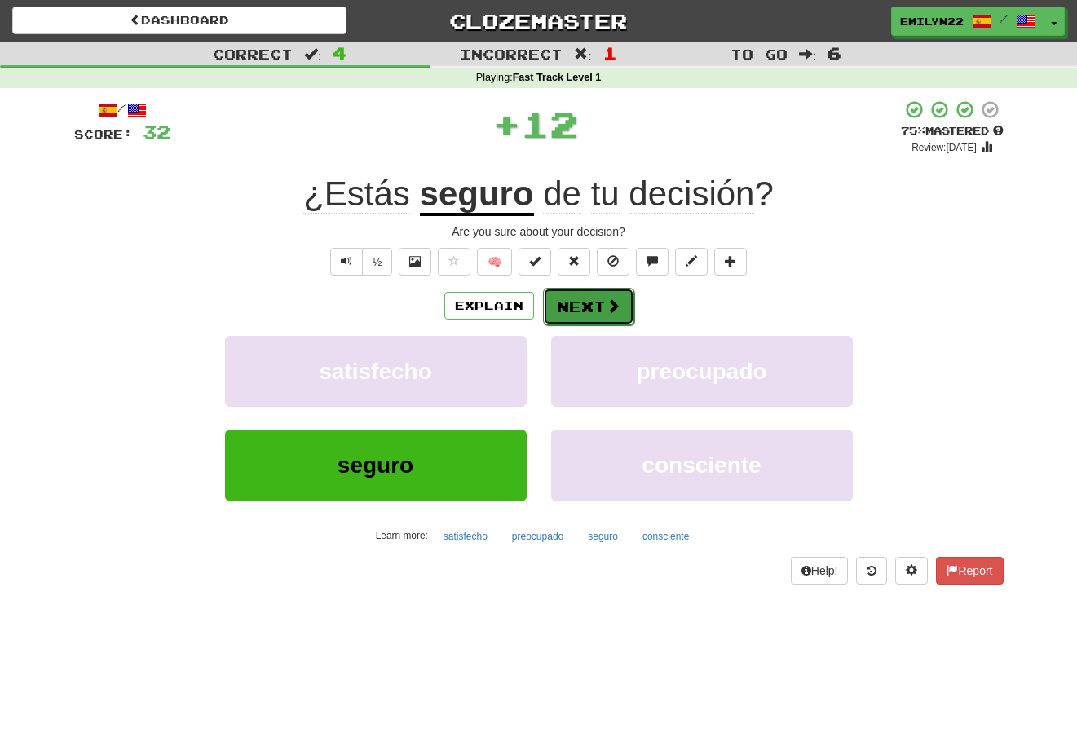
click at [560, 302] on button "Next" at bounding box center [588, 306] width 91 height 37
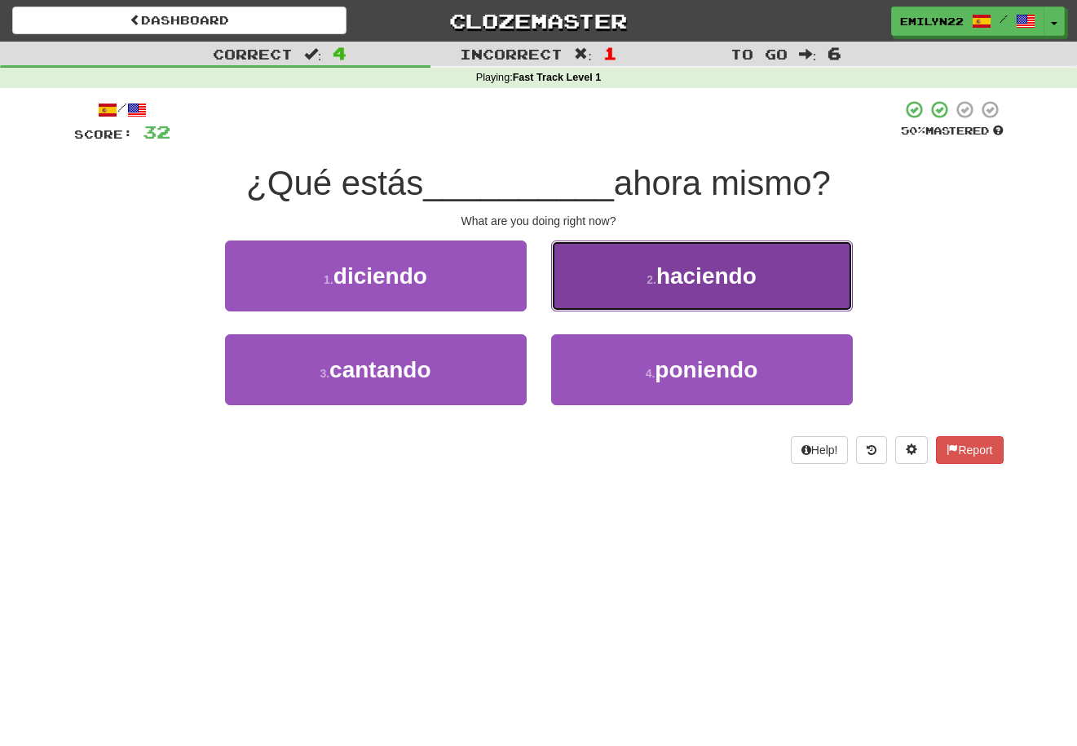
click at [653, 268] on button "2 . haciendo" at bounding box center [702, 275] width 302 height 71
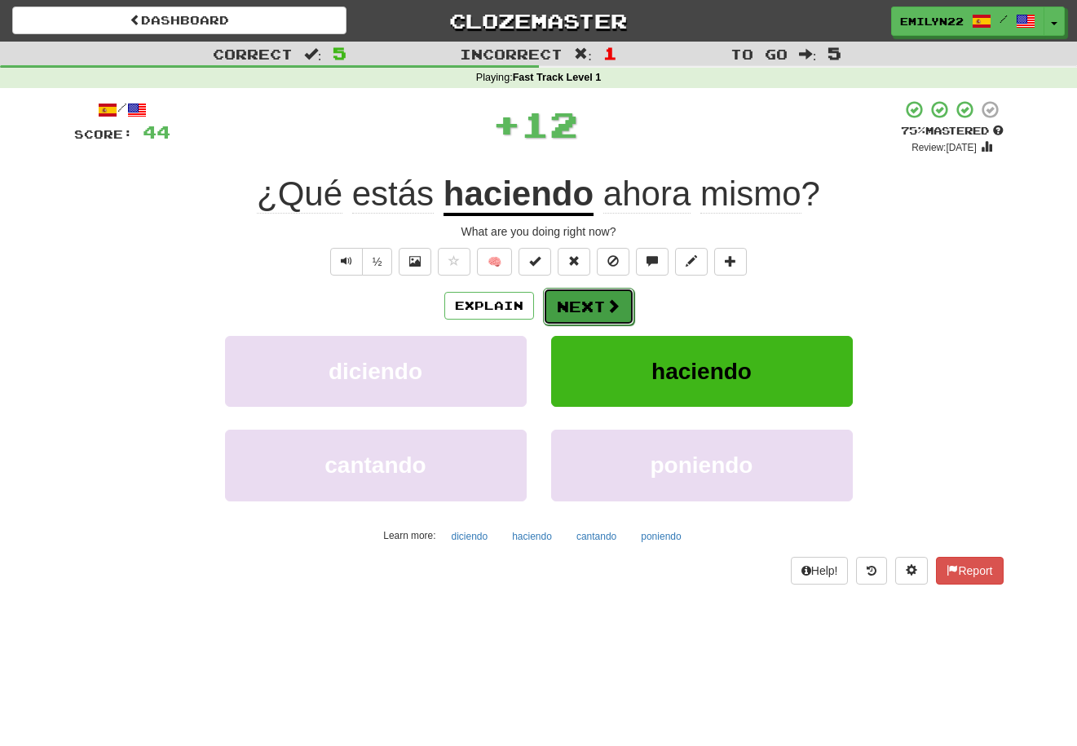
click at [591, 307] on button "Next" at bounding box center [588, 306] width 91 height 37
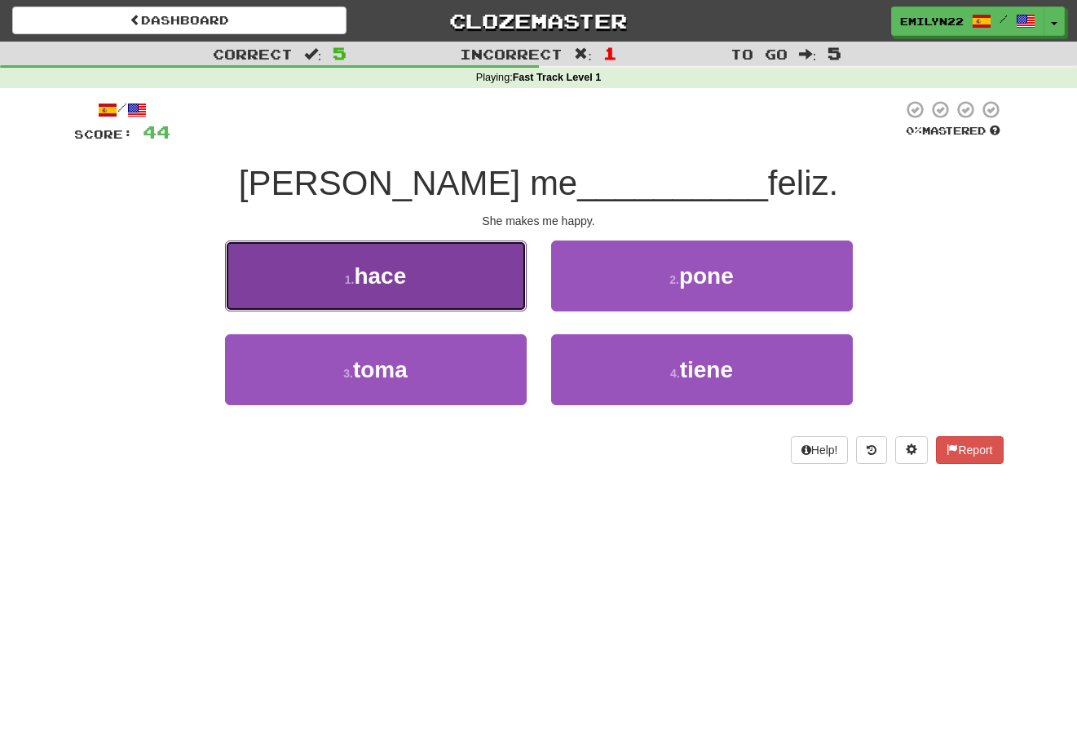
click at [464, 289] on button "1 . hace" at bounding box center [376, 275] width 302 height 71
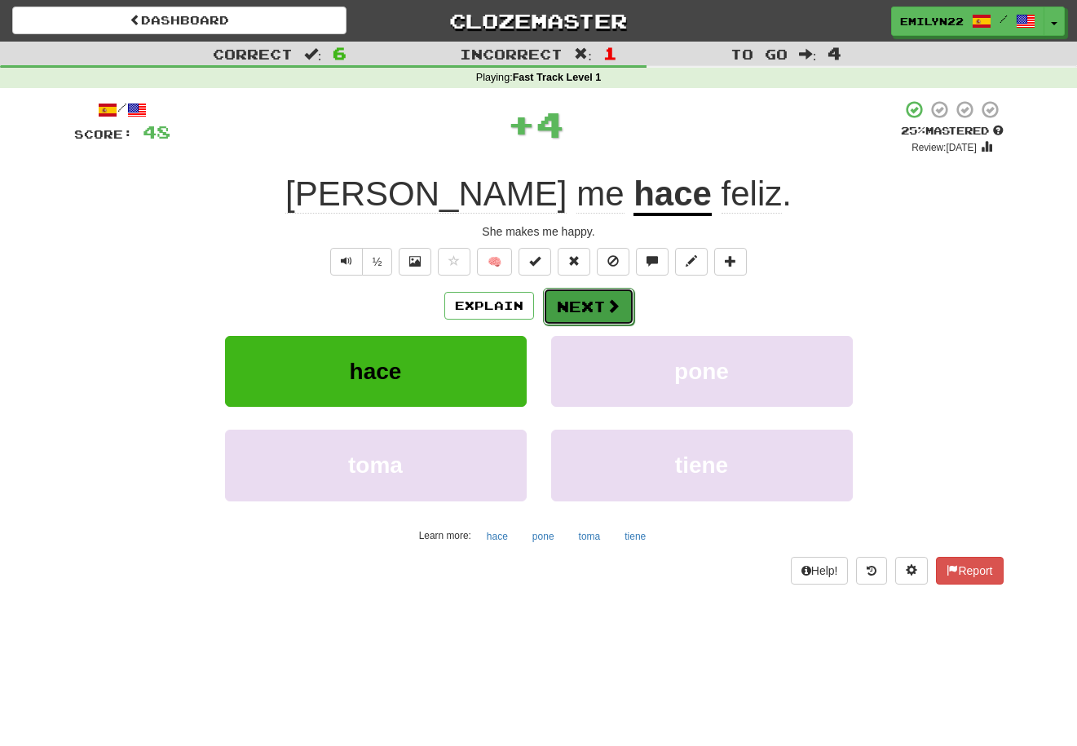
click at [579, 311] on button "Next" at bounding box center [588, 306] width 91 height 37
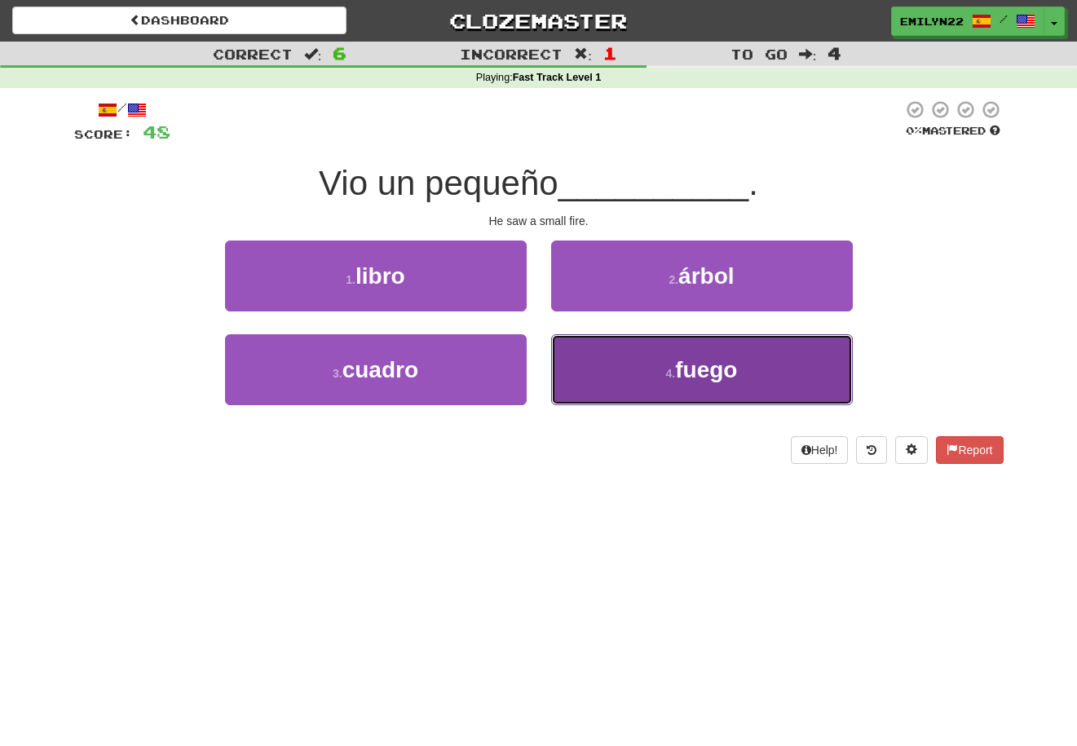
click at [765, 373] on button "4 . fuego" at bounding box center [702, 369] width 302 height 71
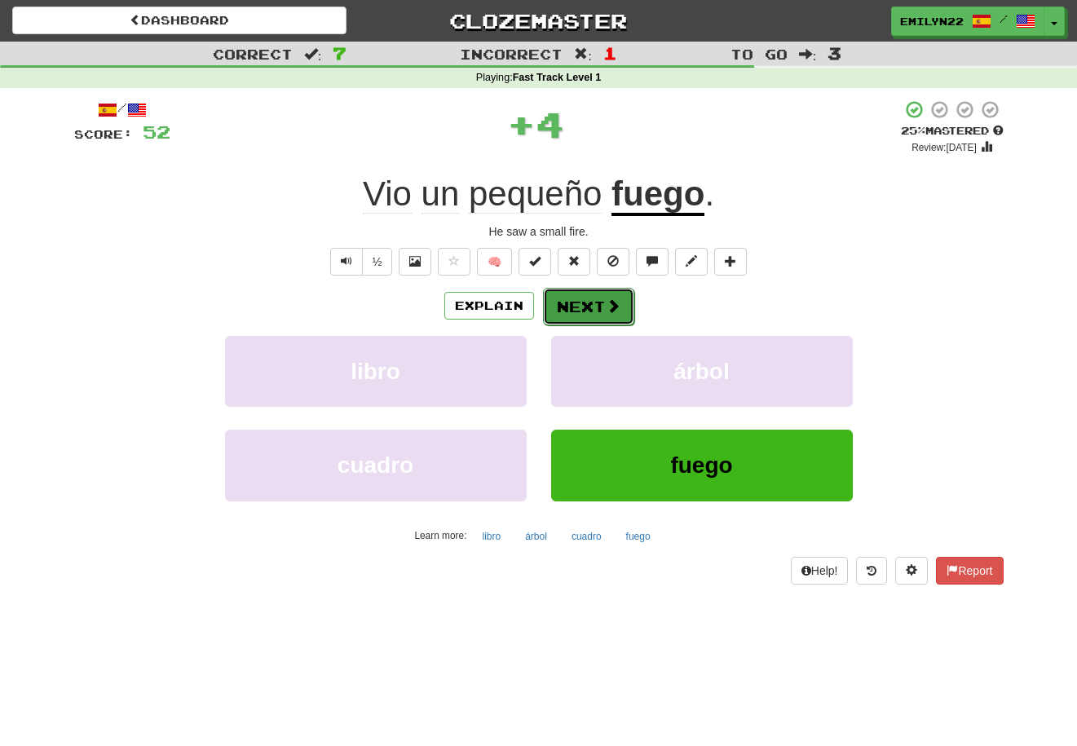
click at [606, 313] on span at bounding box center [613, 305] width 15 height 15
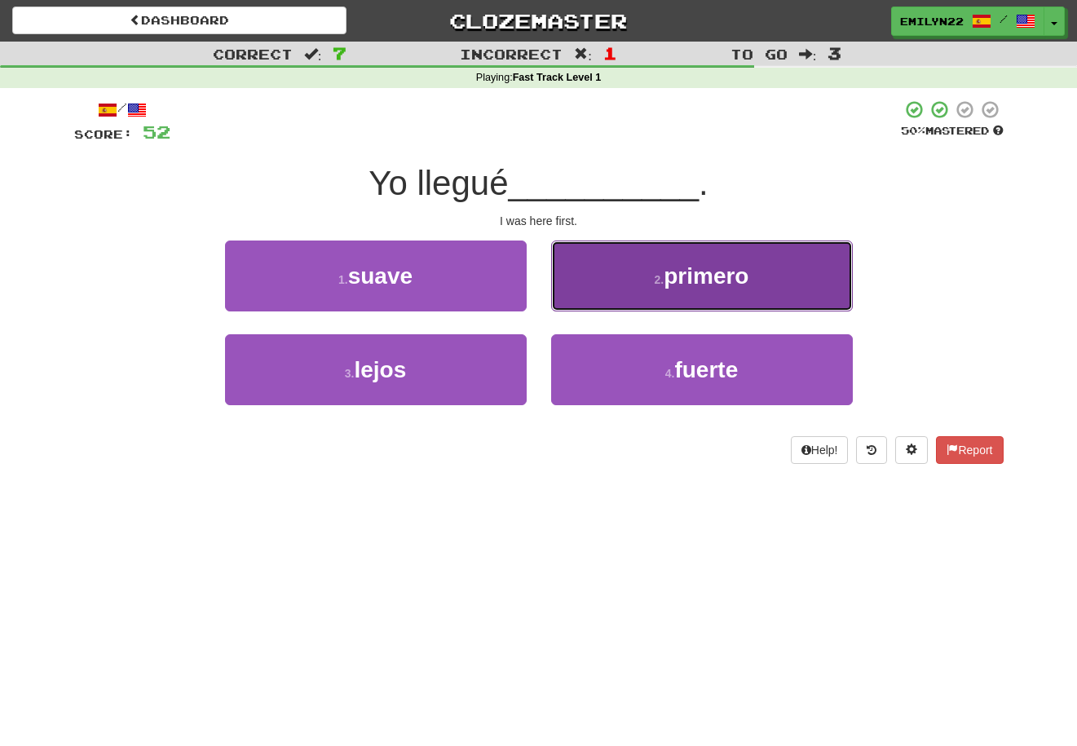
click at [734, 253] on button "2 . primero" at bounding box center [702, 275] width 302 height 71
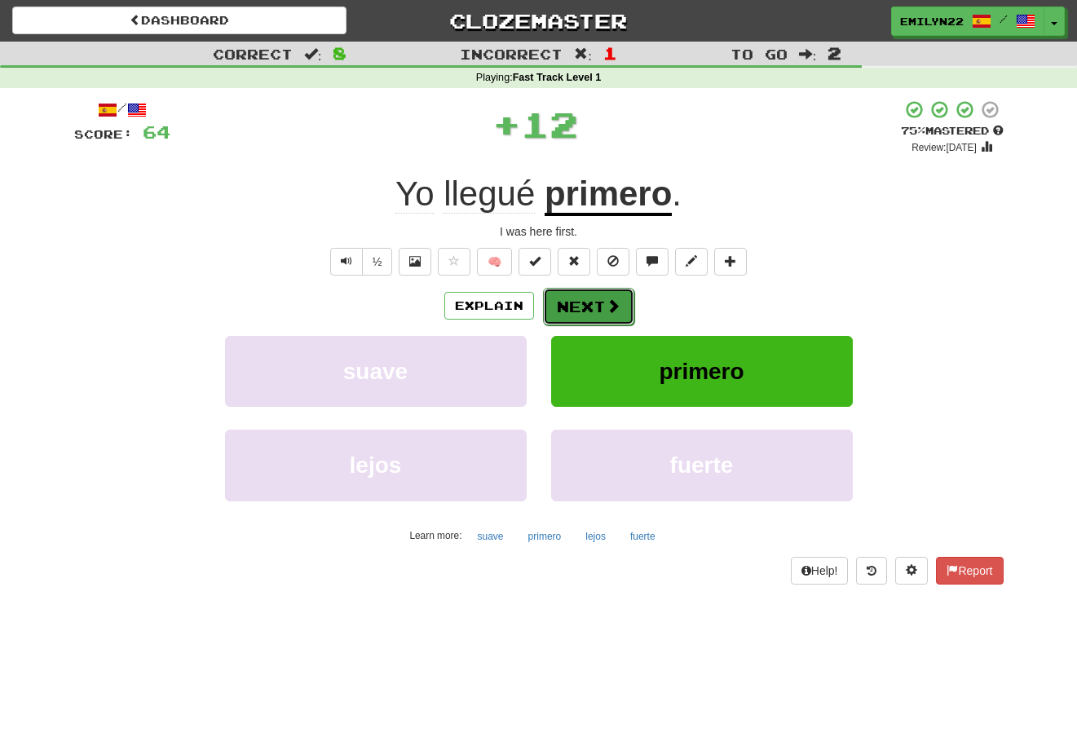
click at [594, 304] on button "Next" at bounding box center [588, 306] width 91 height 37
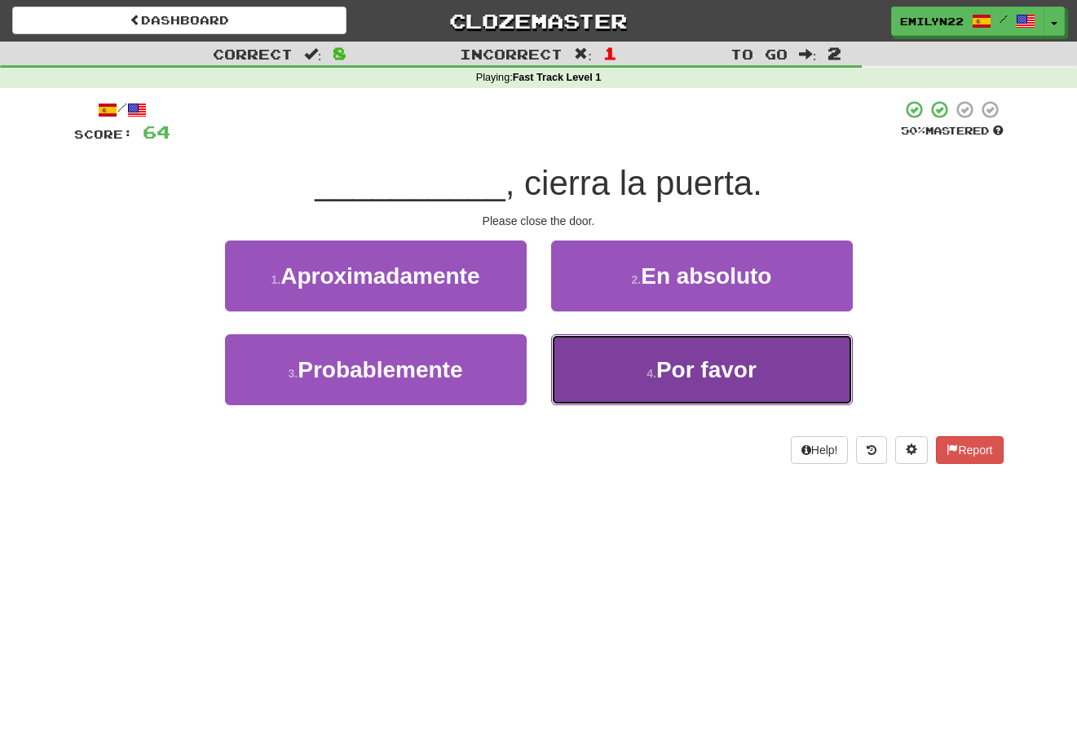
click at [663, 390] on button "4 . Por favor" at bounding box center [702, 369] width 302 height 71
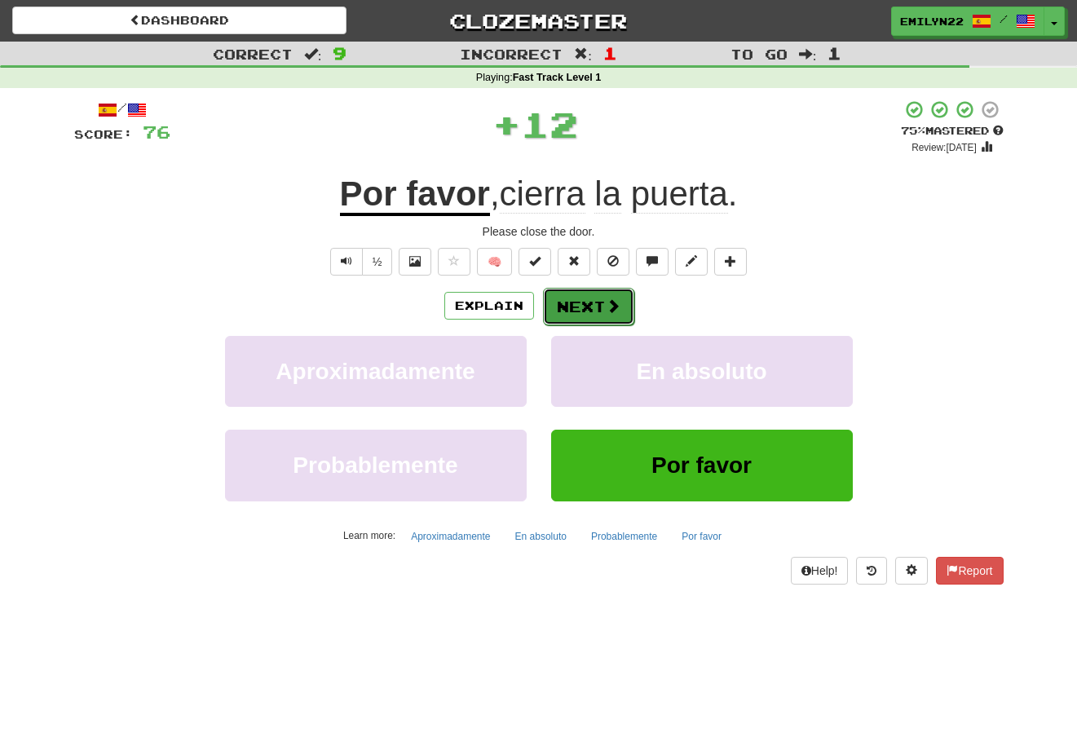
click at [609, 306] on span at bounding box center [613, 305] width 15 height 15
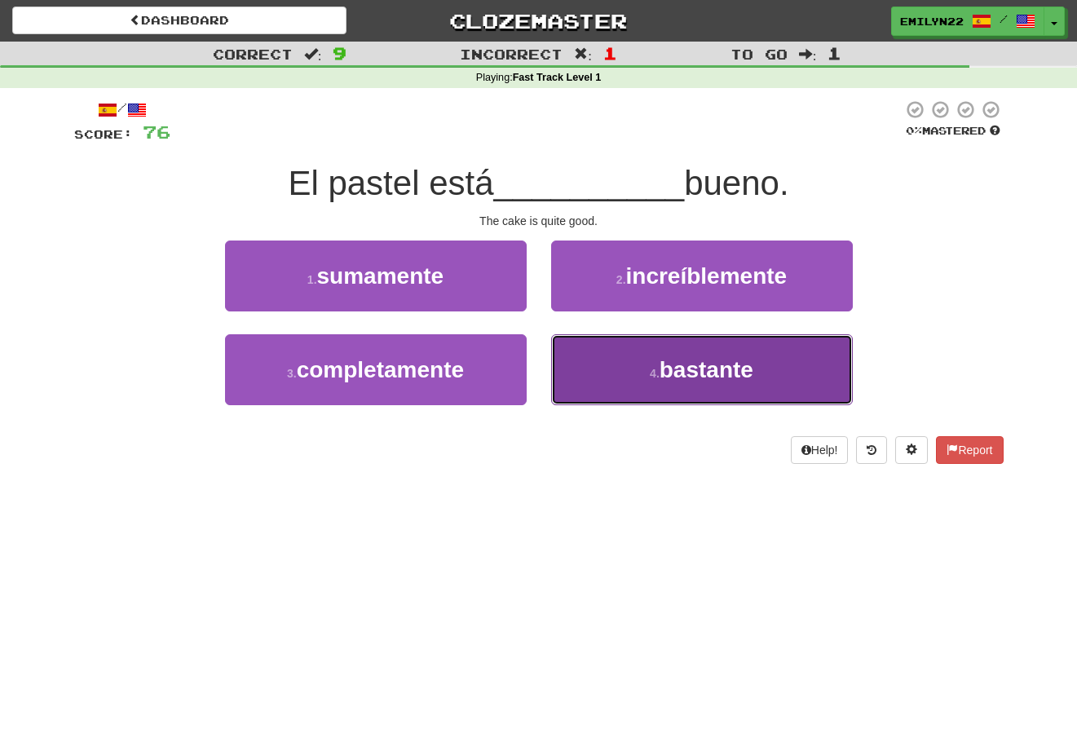
click at [661, 364] on span "bastante" at bounding box center [706, 369] width 94 height 25
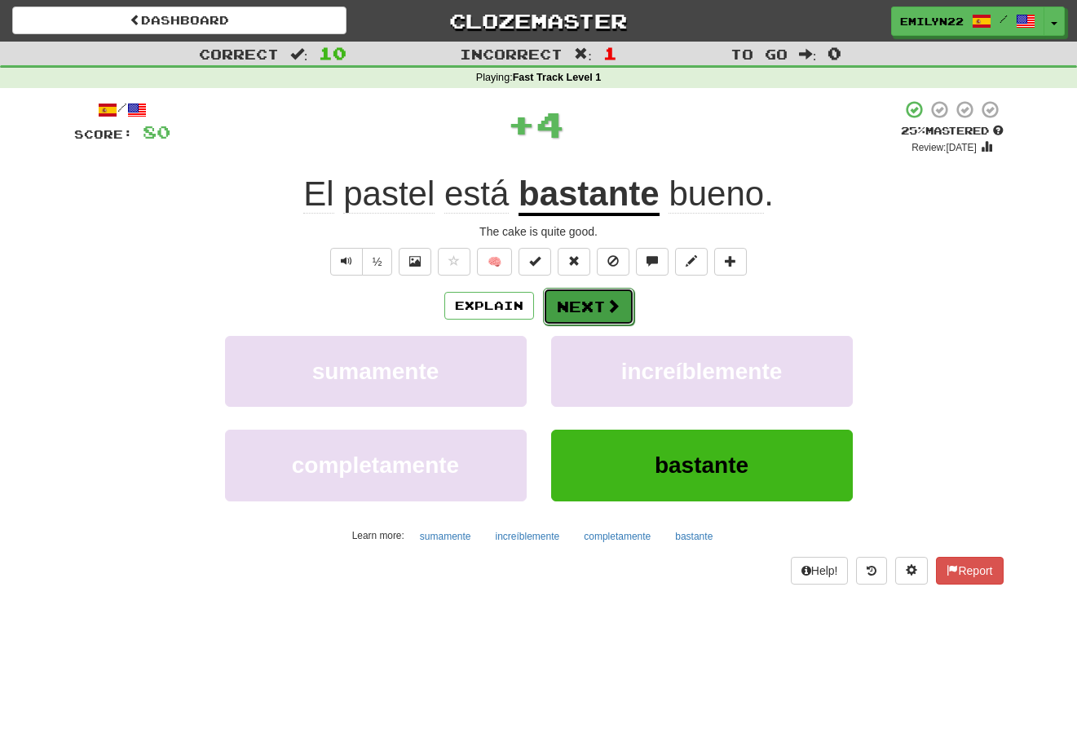
click at [597, 306] on button "Next" at bounding box center [588, 306] width 91 height 37
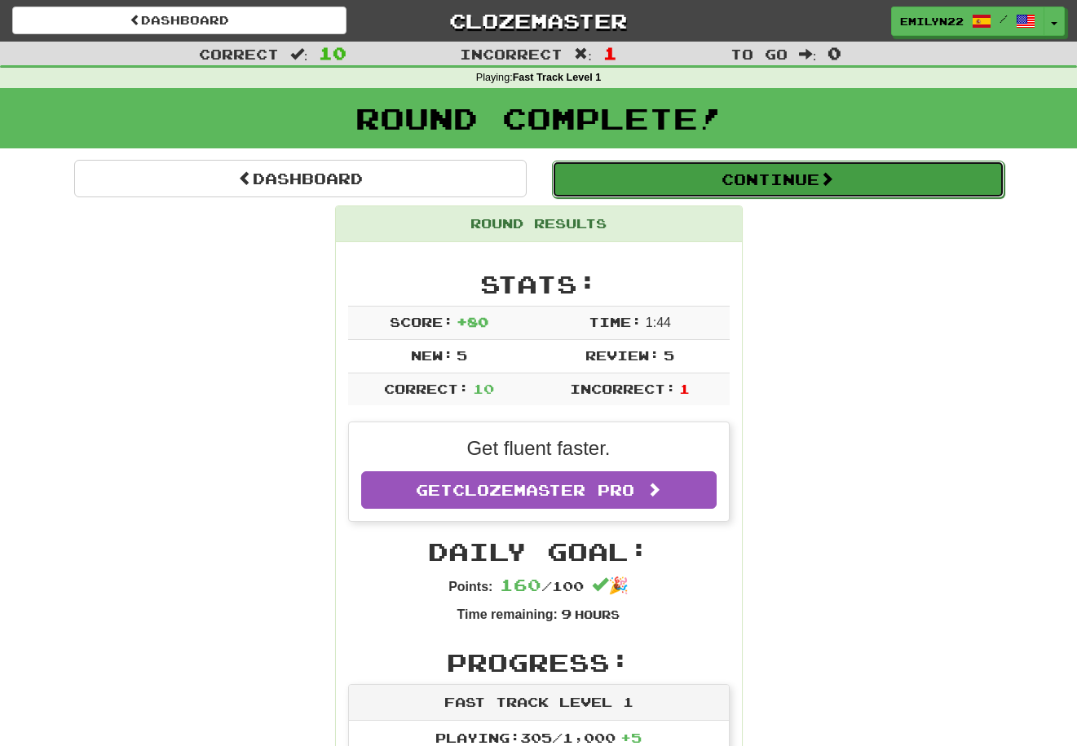
click at [799, 174] on button "Continue" at bounding box center [778, 179] width 452 height 37
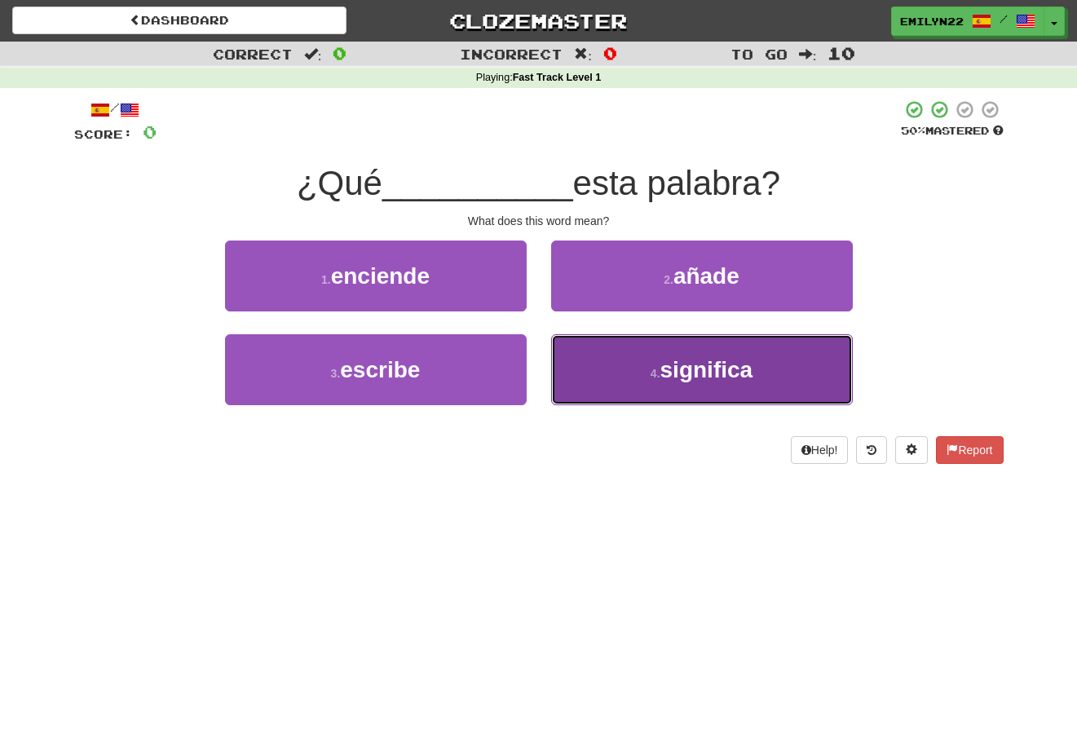
click at [607, 375] on button "4 . significa" at bounding box center [702, 369] width 302 height 71
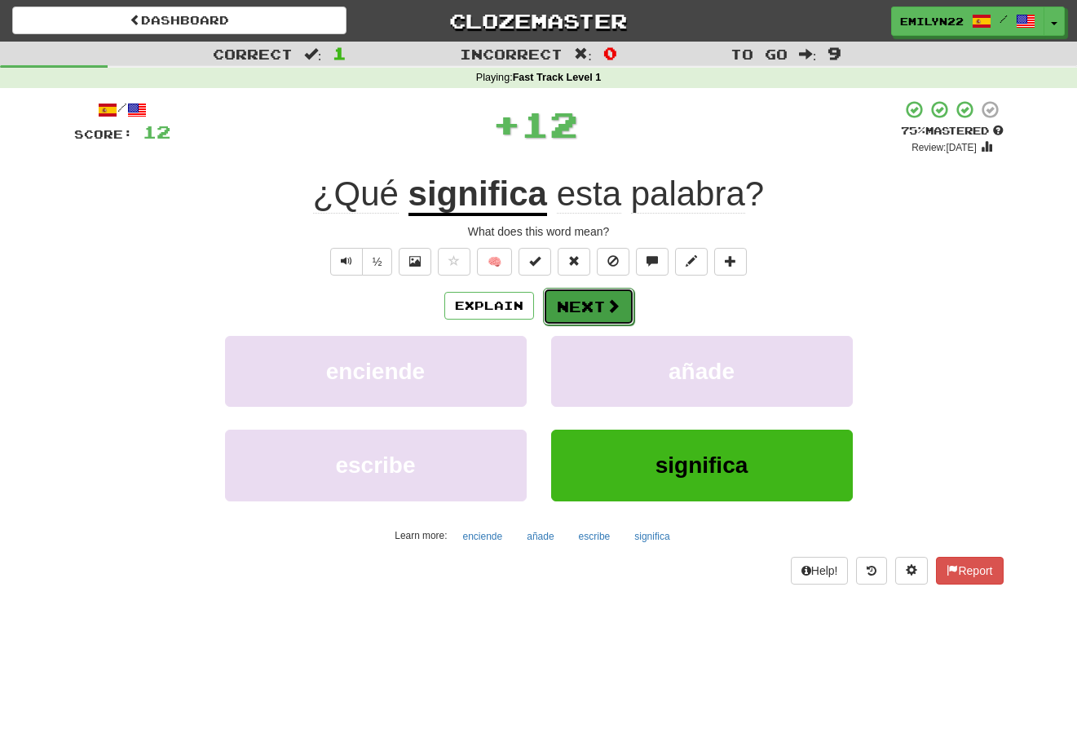
click at [598, 309] on button "Next" at bounding box center [588, 306] width 91 height 37
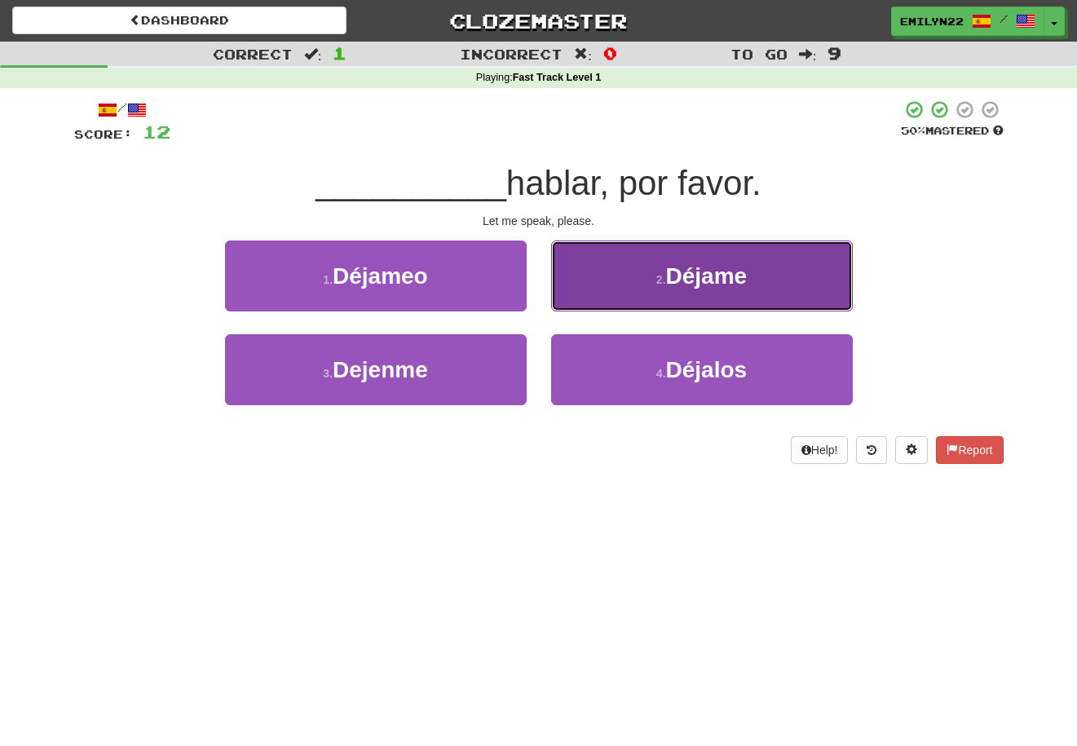
click at [690, 278] on span "Déjame" at bounding box center [707, 275] width 82 height 25
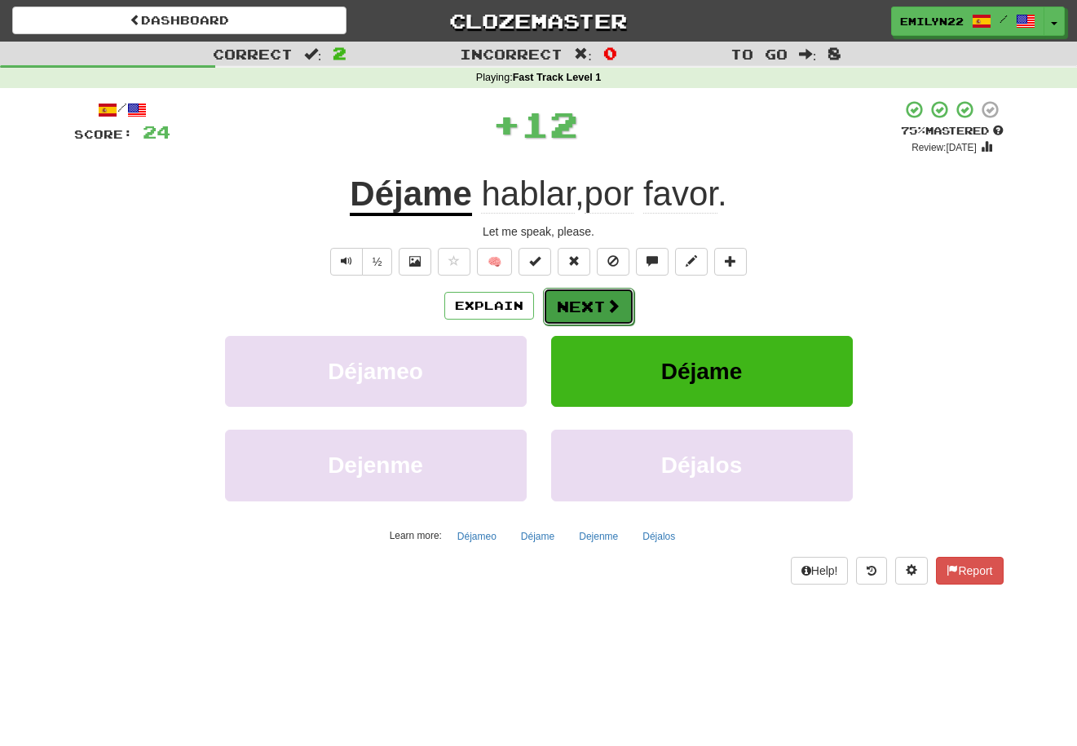
click at [600, 307] on button "Next" at bounding box center [588, 306] width 91 height 37
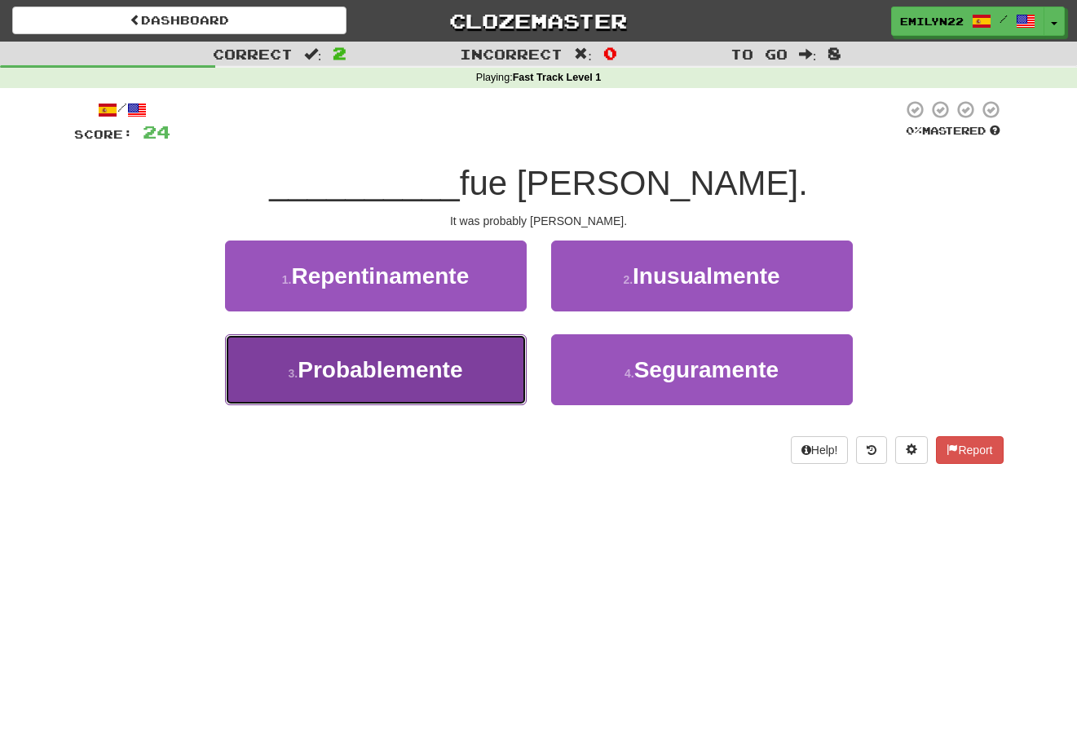
click at [385, 367] on span "Probablemente" at bounding box center [380, 369] width 165 height 25
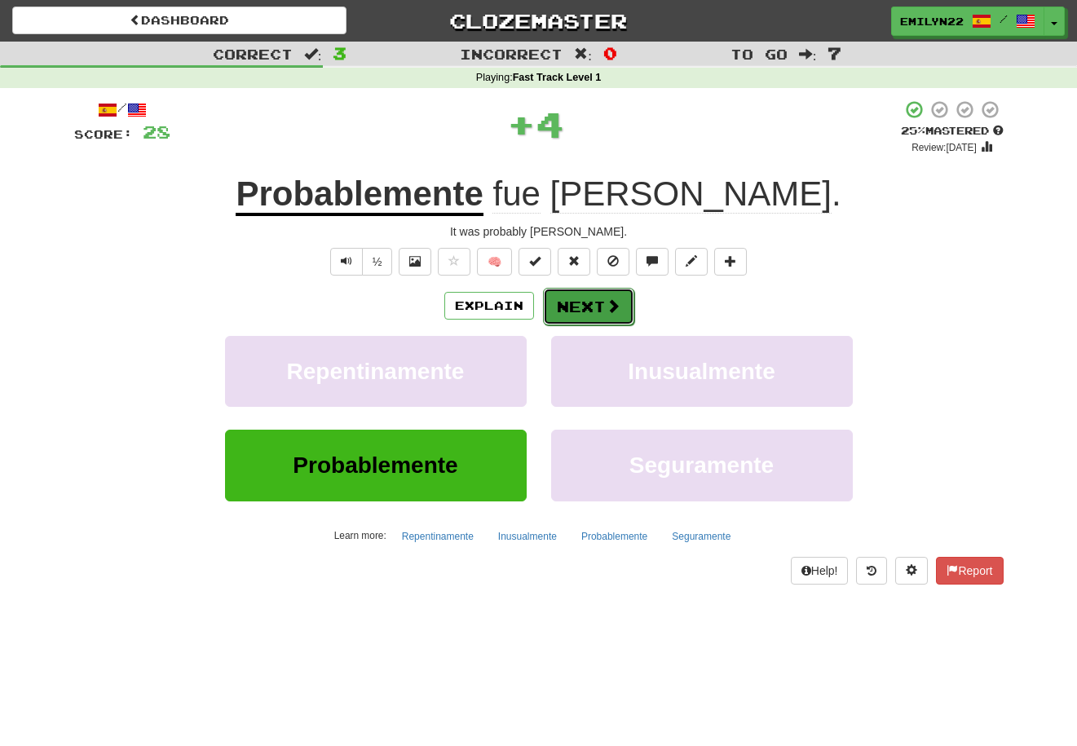
click at [572, 305] on button "Next" at bounding box center [588, 306] width 91 height 37
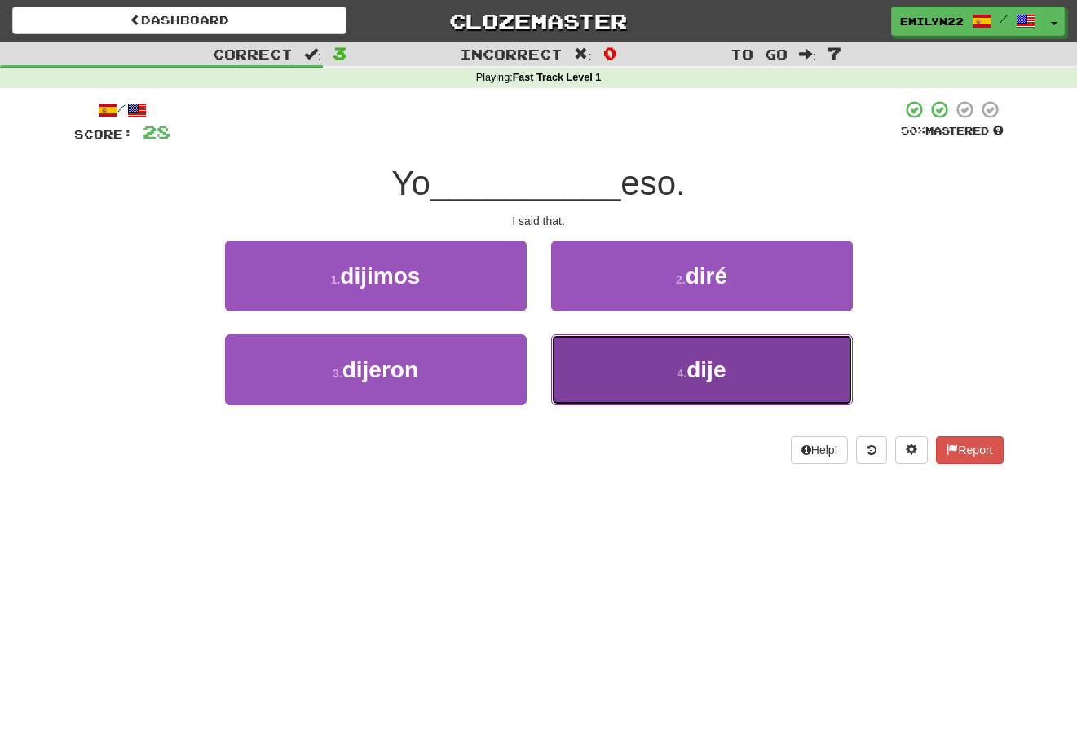
click at [708, 364] on span "dije" at bounding box center [705, 369] width 39 height 25
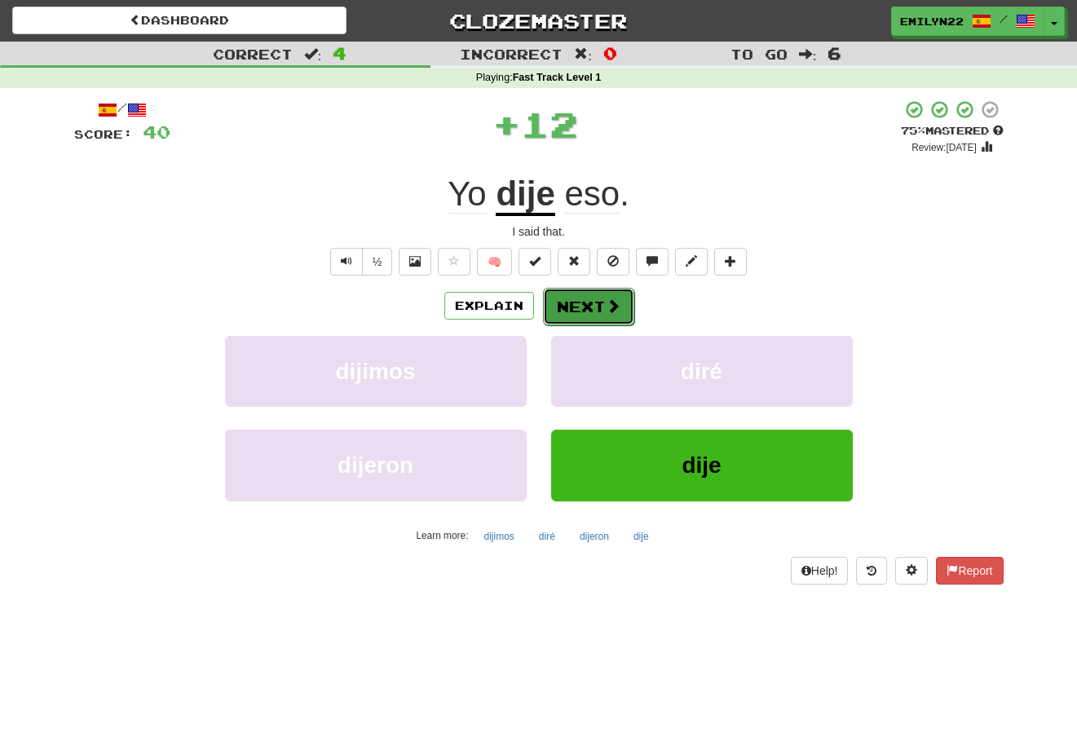
click at [614, 306] on span at bounding box center [613, 305] width 15 height 15
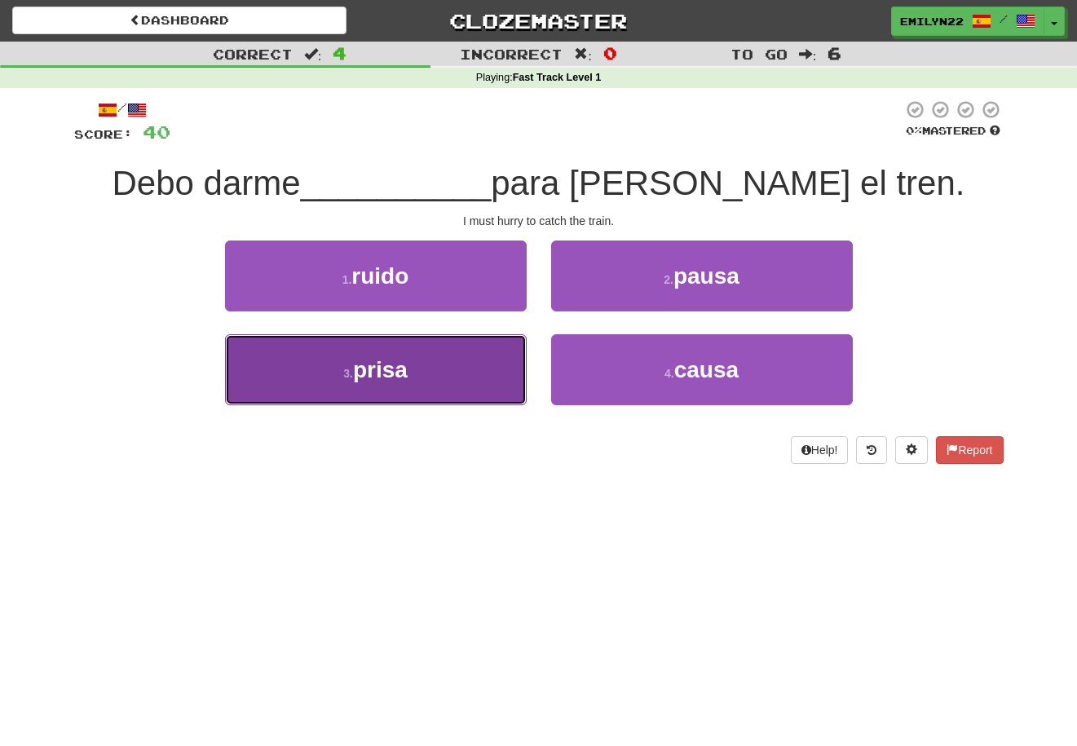
click at [507, 359] on button "3 . prisa" at bounding box center [376, 369] width 302 height 71
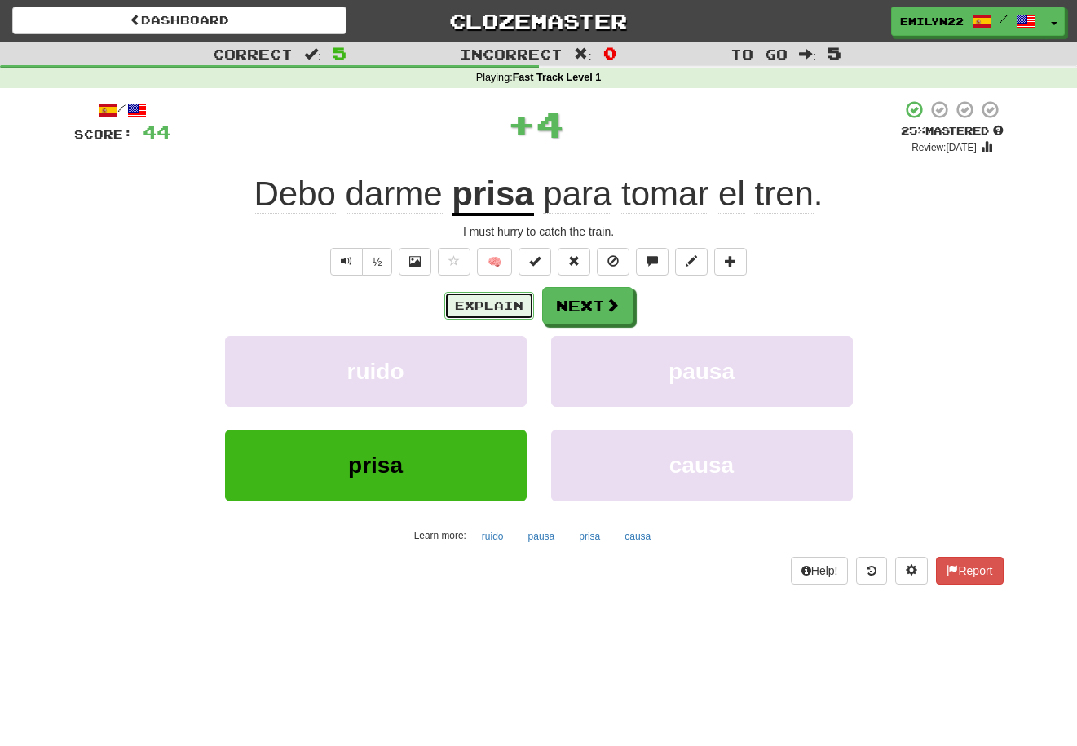
click at [508, 298] on button "Explain" at bounding box center [489, 306] width 90 height 28
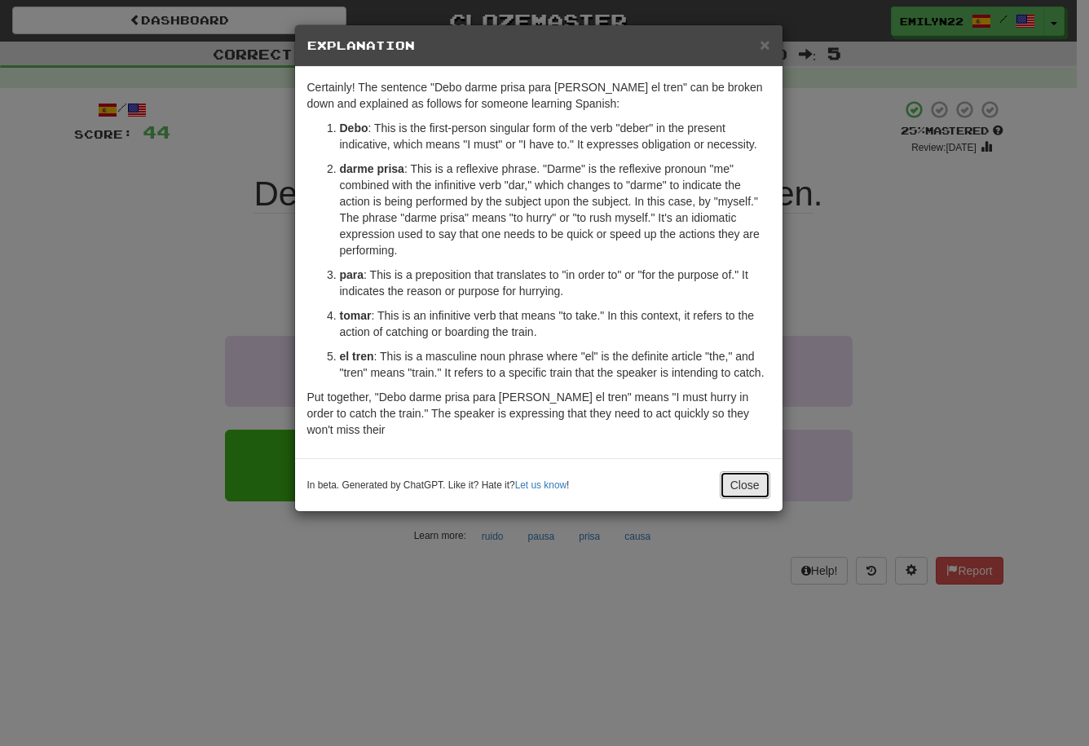
click at [747, 472] on button "Close" at bounding box center [745, 485] width 51 height 28
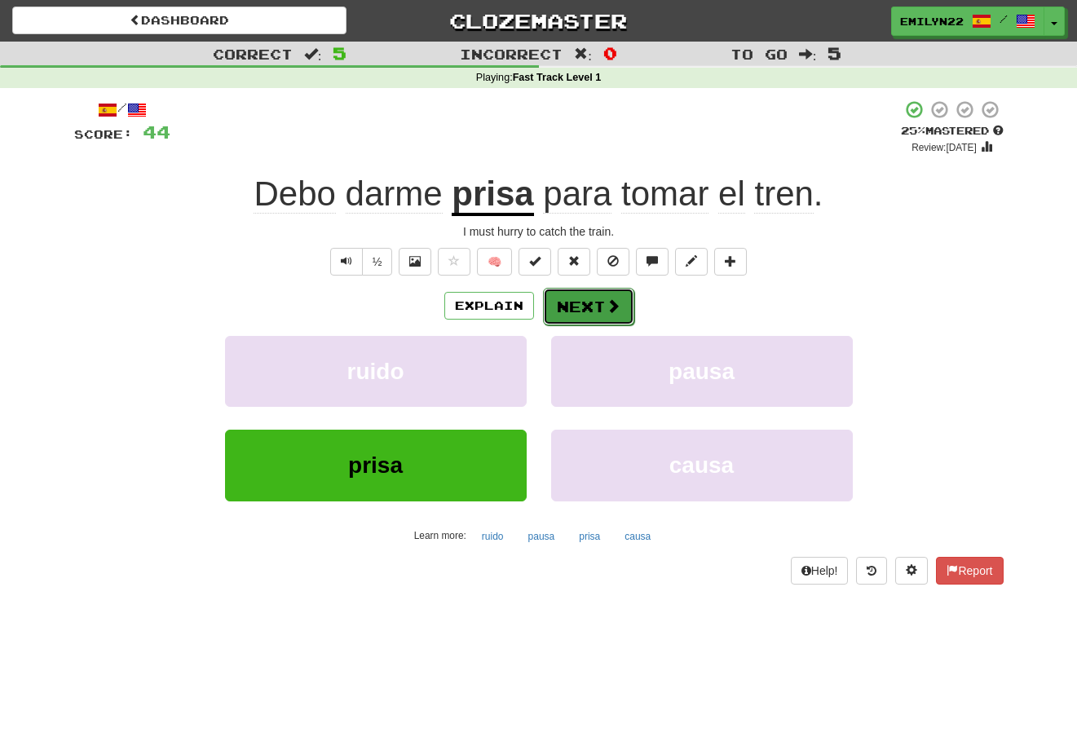
click at [611, 315] on button "Next" at bounding box center [588, 306] width 91 height 37
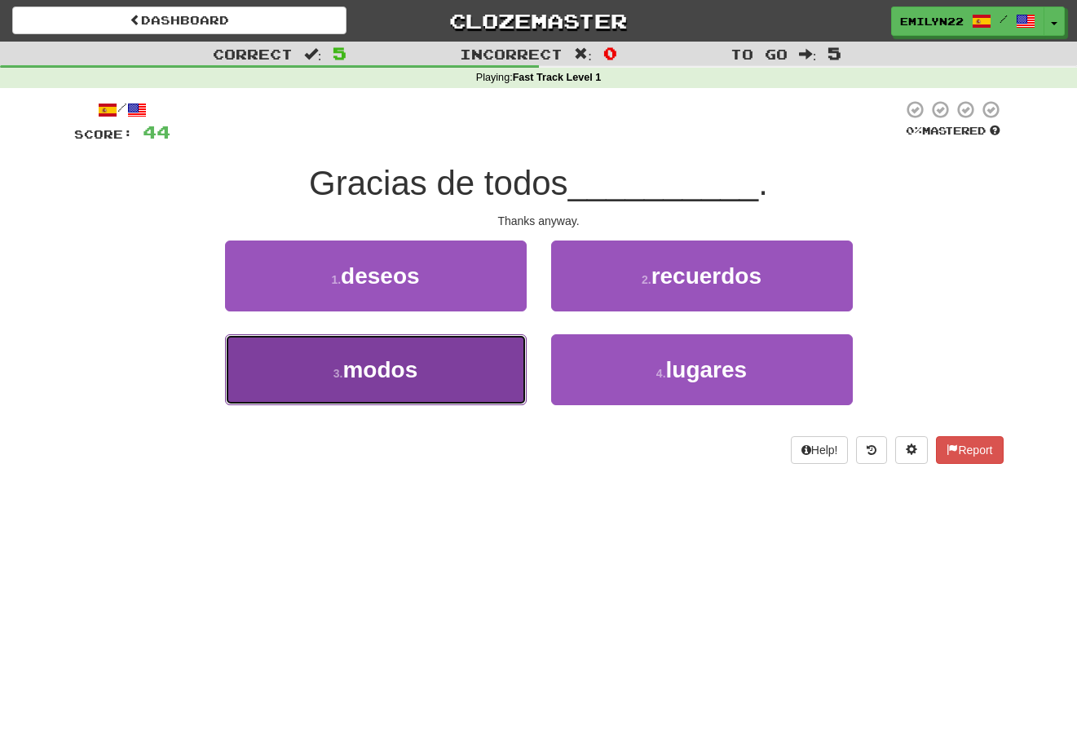
click at [443, 383] on button "3 . modos" at bounding box center [376, 369] width 302 height 71
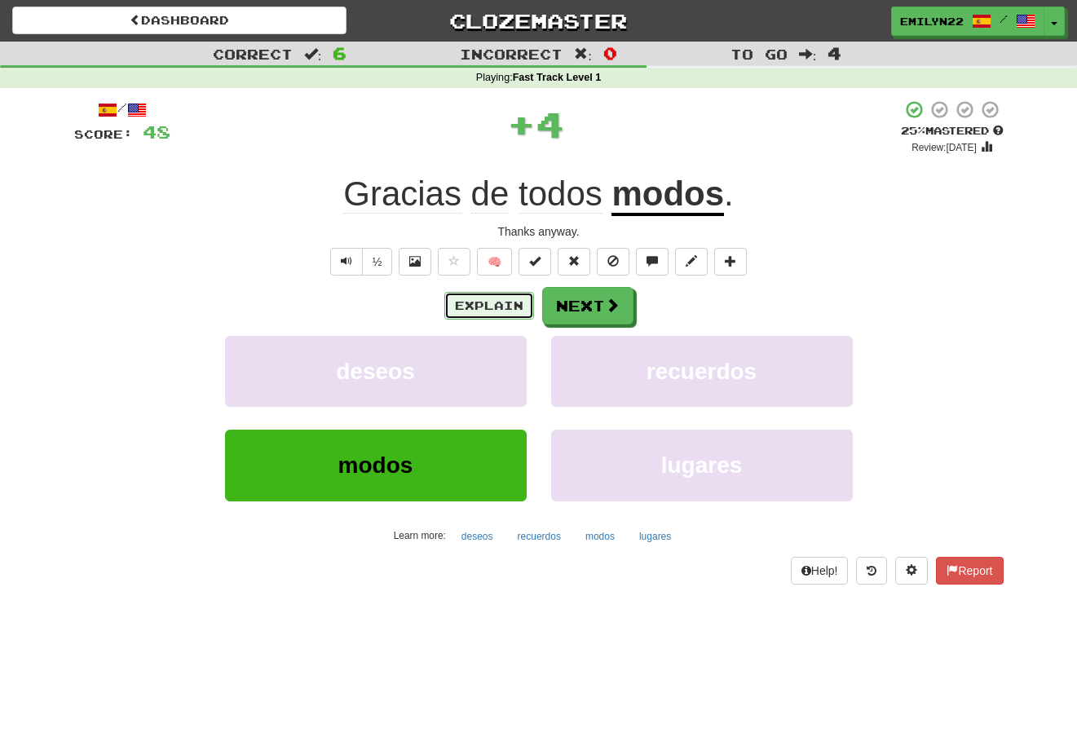
click at [529, 307] on button "Explain" at bounding box center [489, 306] width 90 height 28
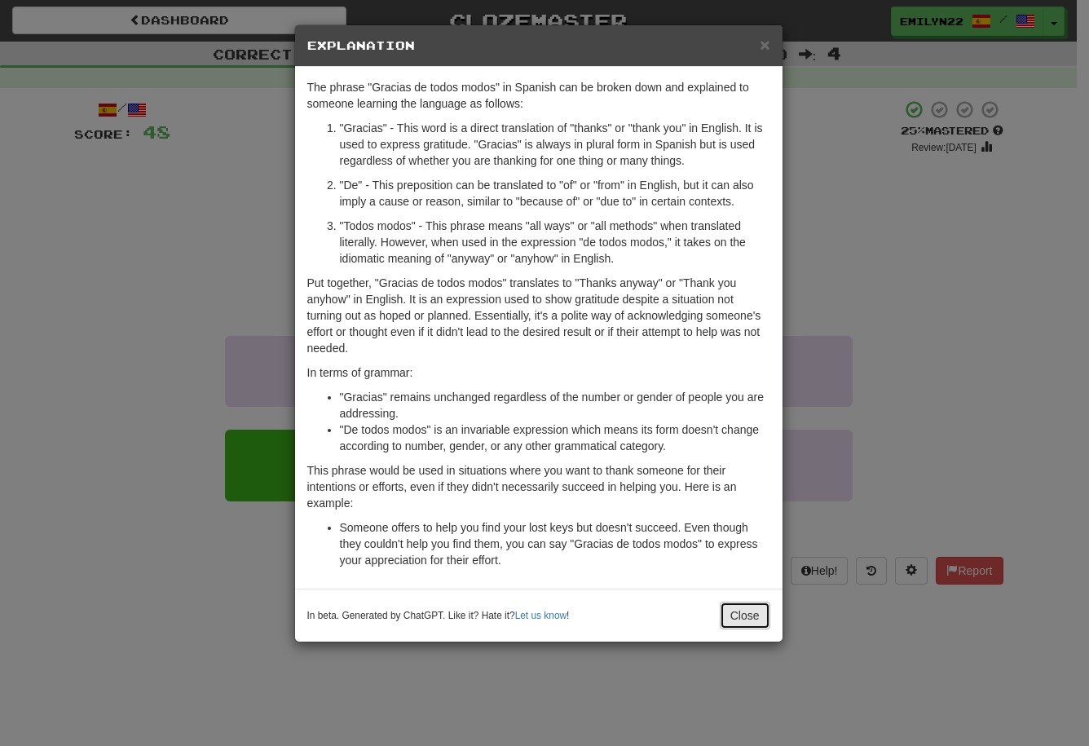
click at [741, 618] on button "Close" at bounding box center [745, 616] width 51 height 28
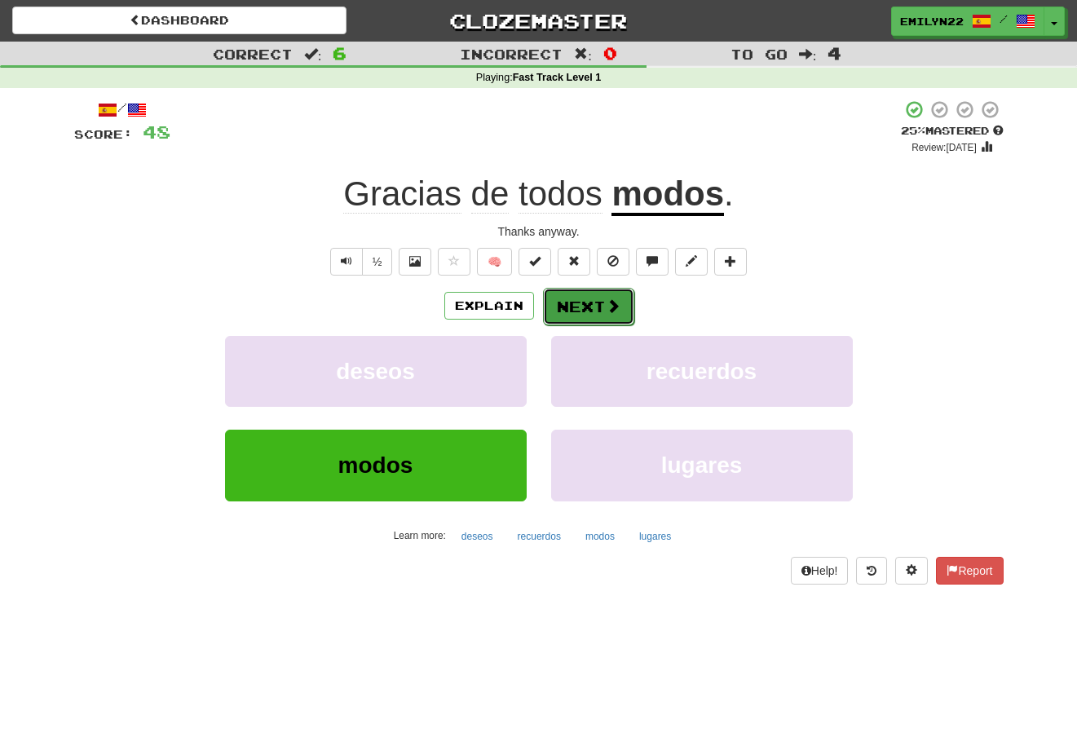
click at [606, 308] on span at bounding box center [613, 305] width 15 height 15
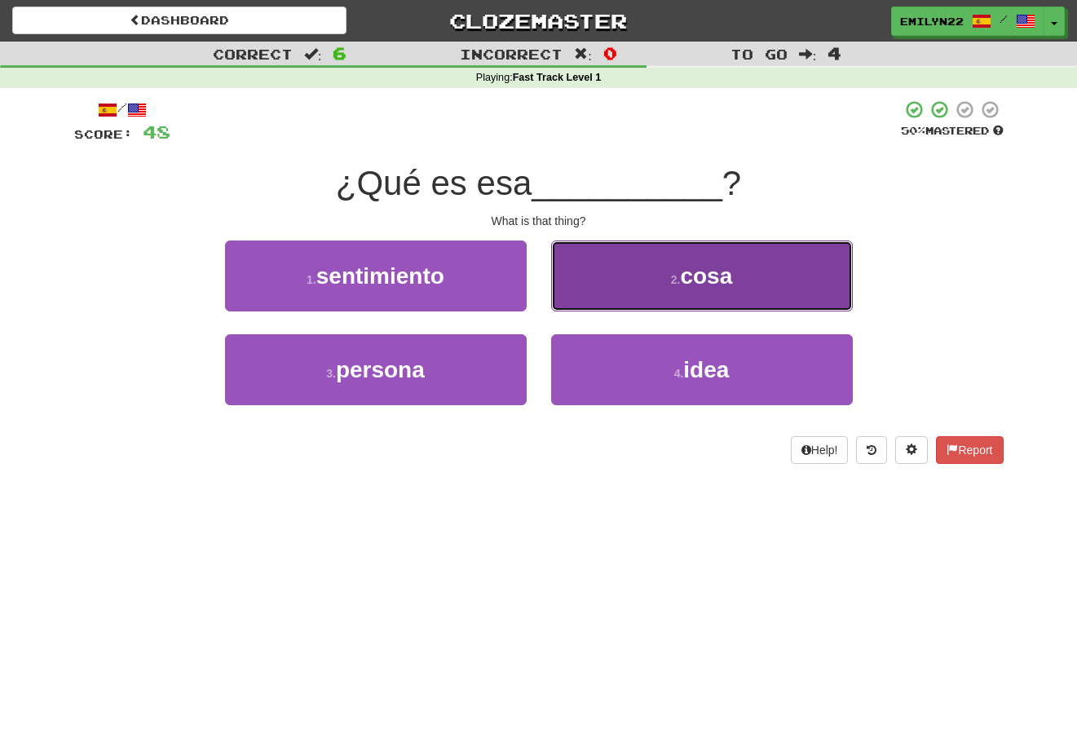
click at [708, 283] on span "cosa" at bounding box center [706, 275] width 52 height 25
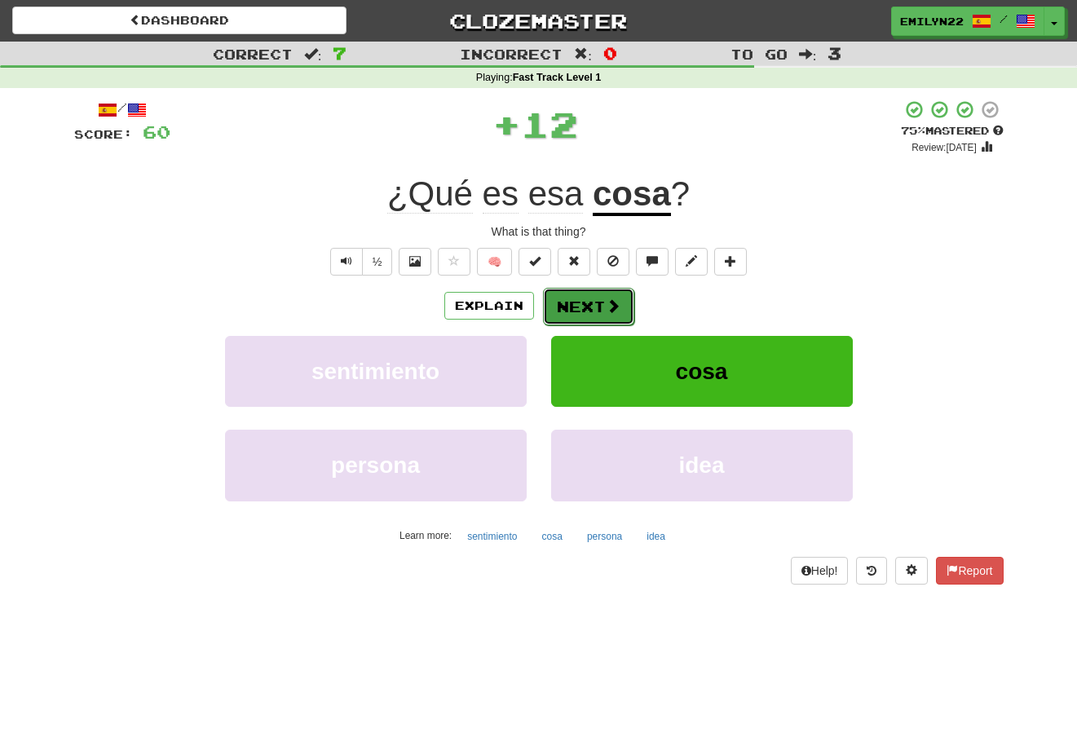
click at [606, 298] on span at bounding box center [613, 305] width 15 height 15
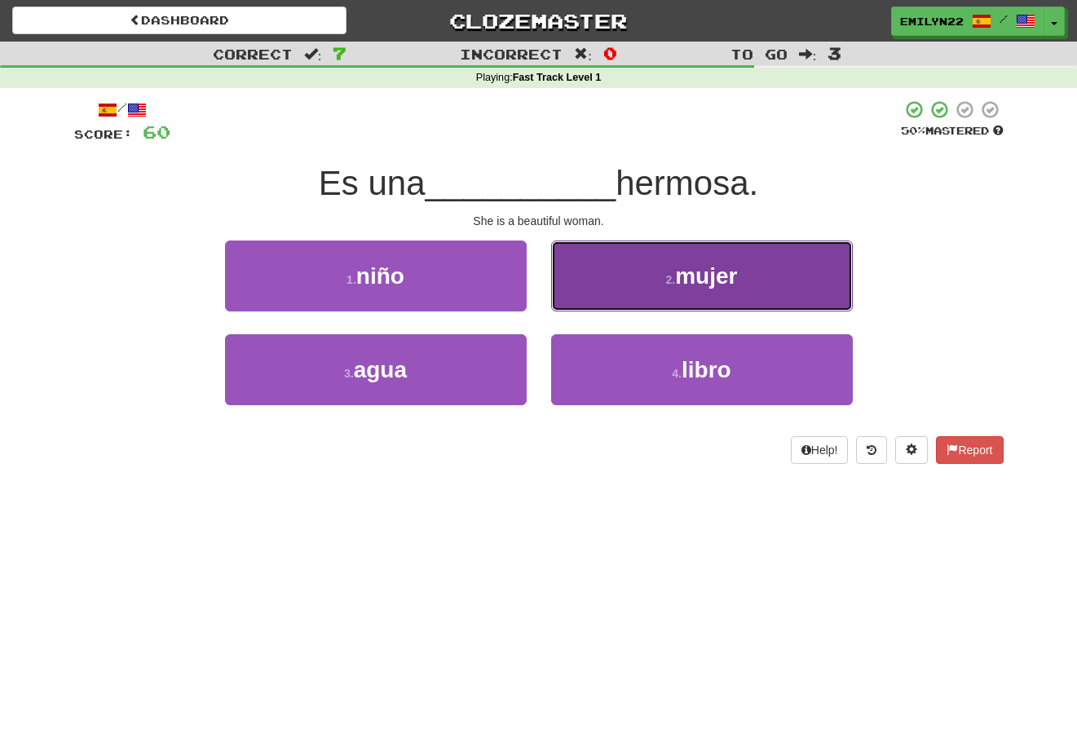
click at [745, 275] on button "2 . mujer" at bounding box center [702, 275] width 302 height 71
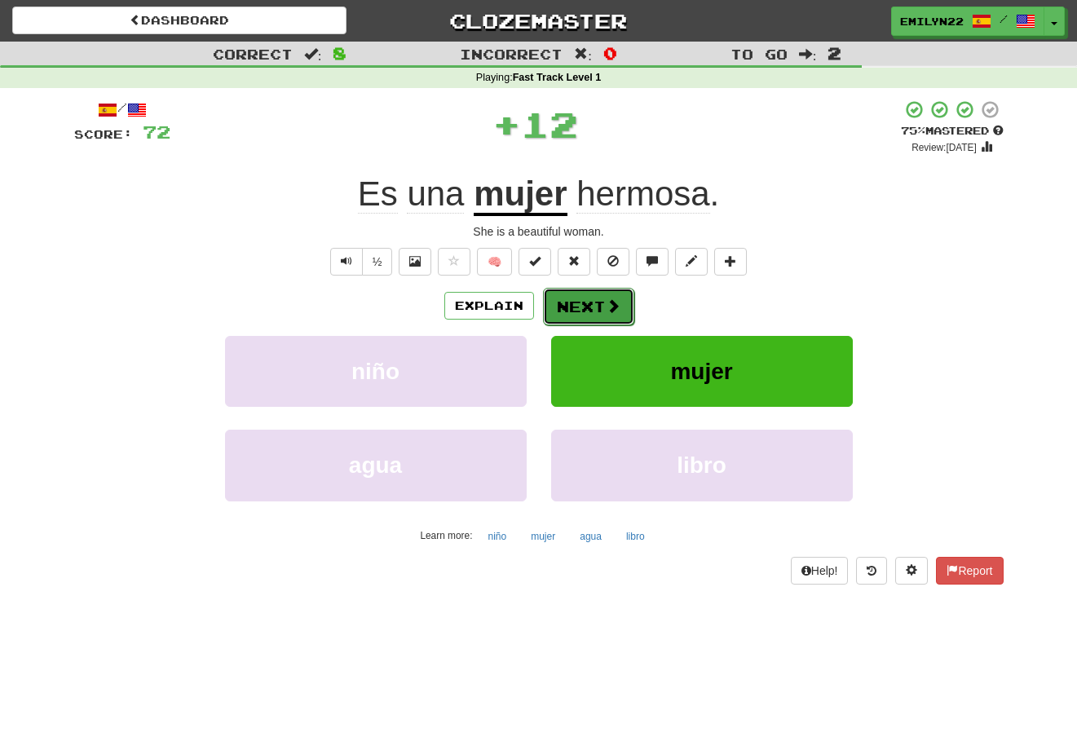
click at [587, 300] on button "Next" at bounding box center [588, 306] width 91 height 37
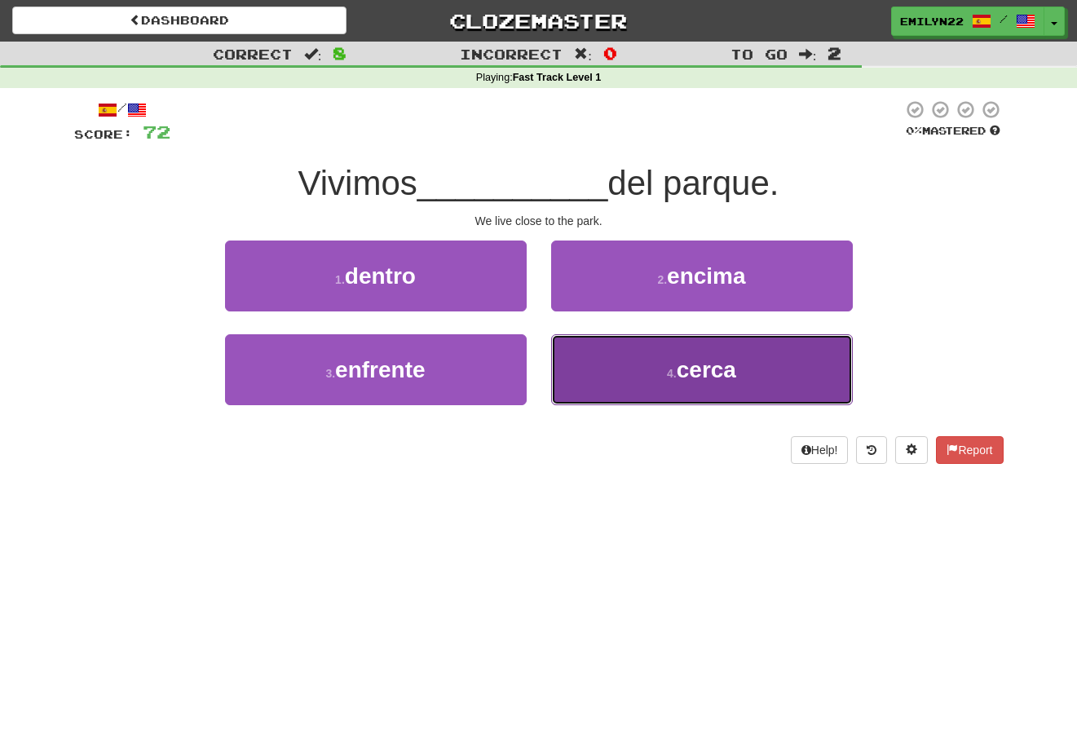
click at [686, 355] on button "4 . cerca" at bounding box center [702, 369] width 302 height 71
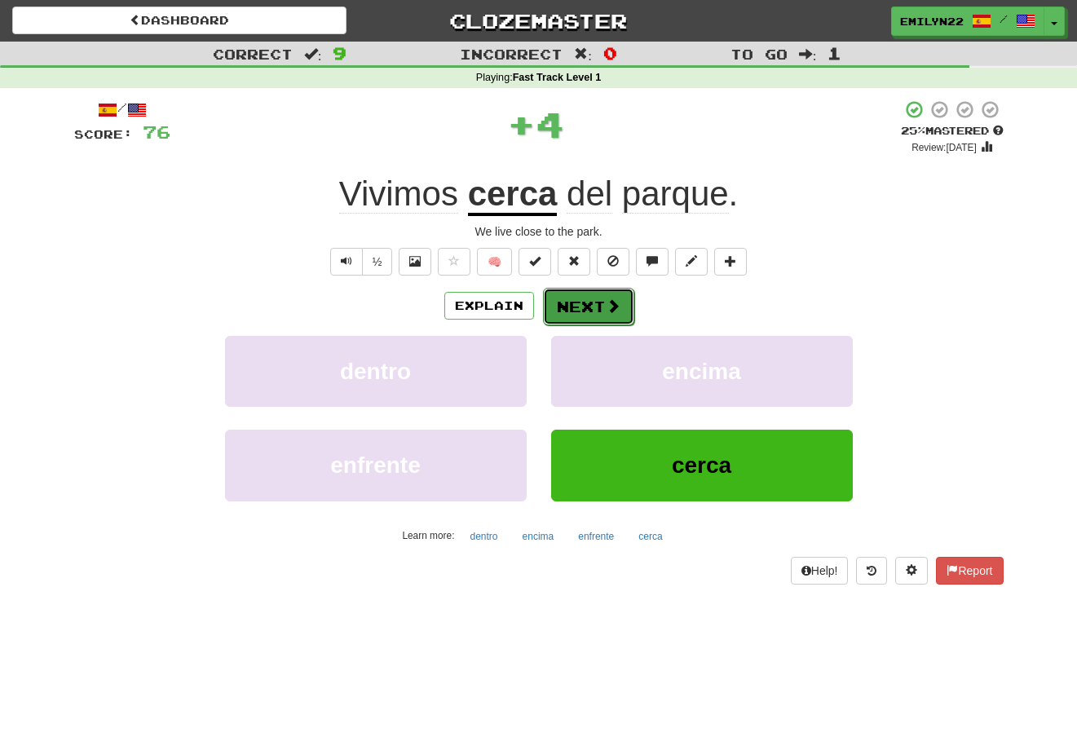
click at [606, 304] on span at bounding box center [613, 305] width 15 height 15
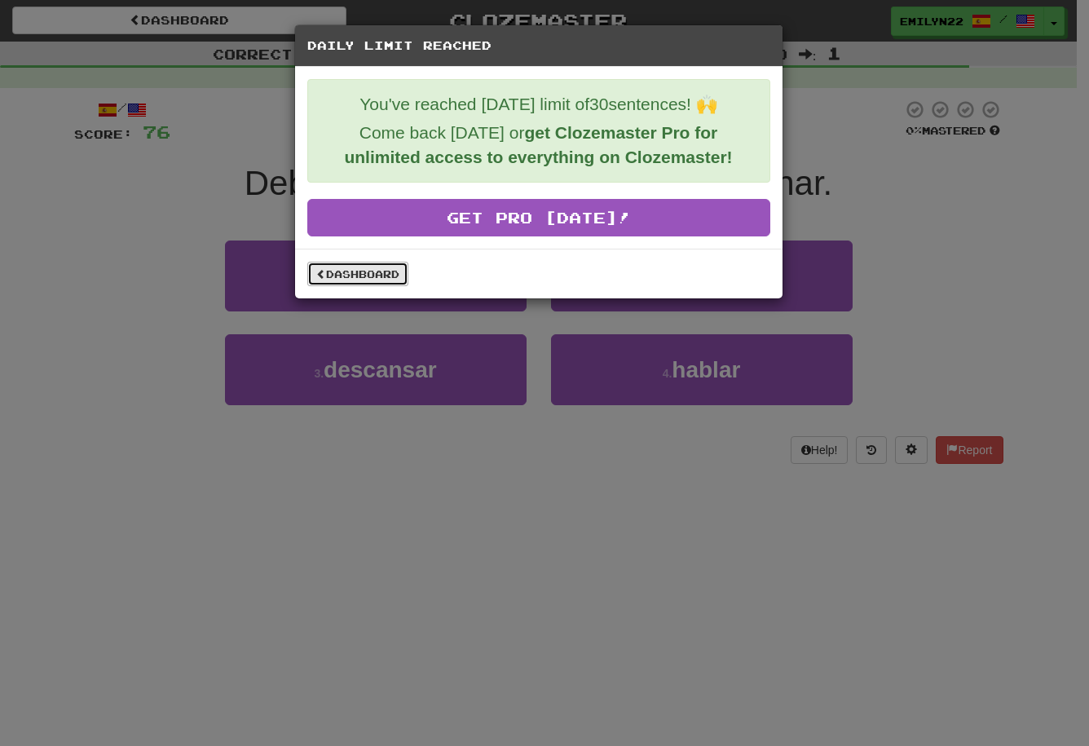
click at [388, 272] on link "Dashboard" at bounding box center [357, 274] width 101 height 24
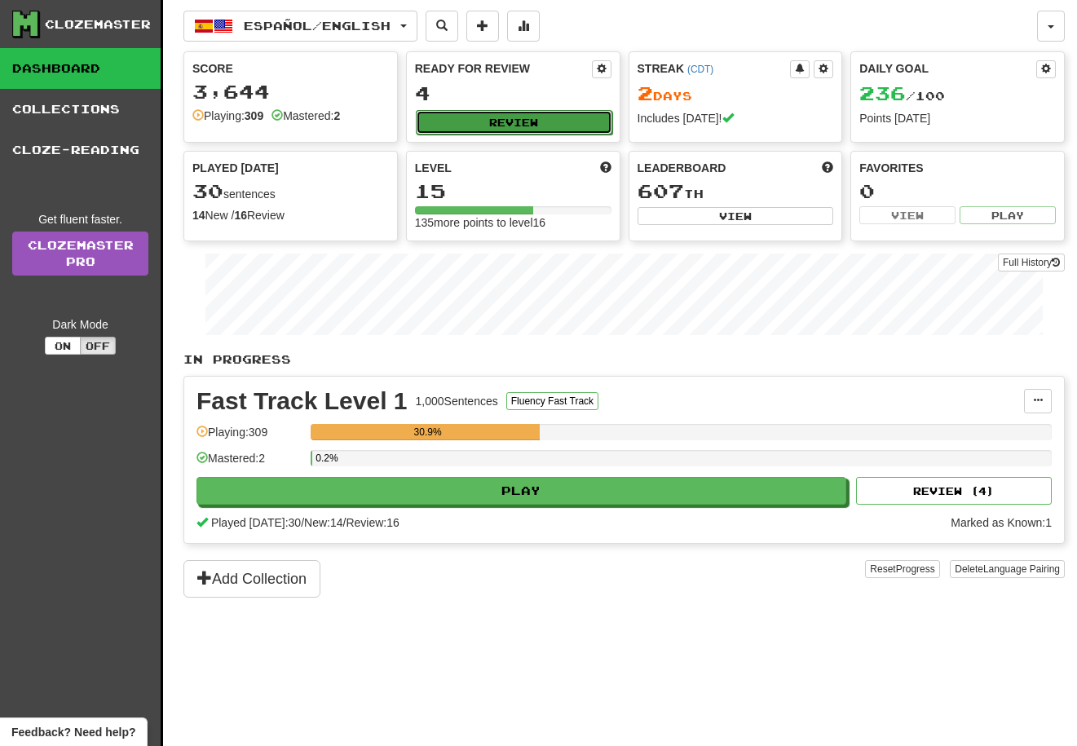
click at [505, 121] on button "Review" at bounding box center [514, 122] width 196 height 24
select select "**"
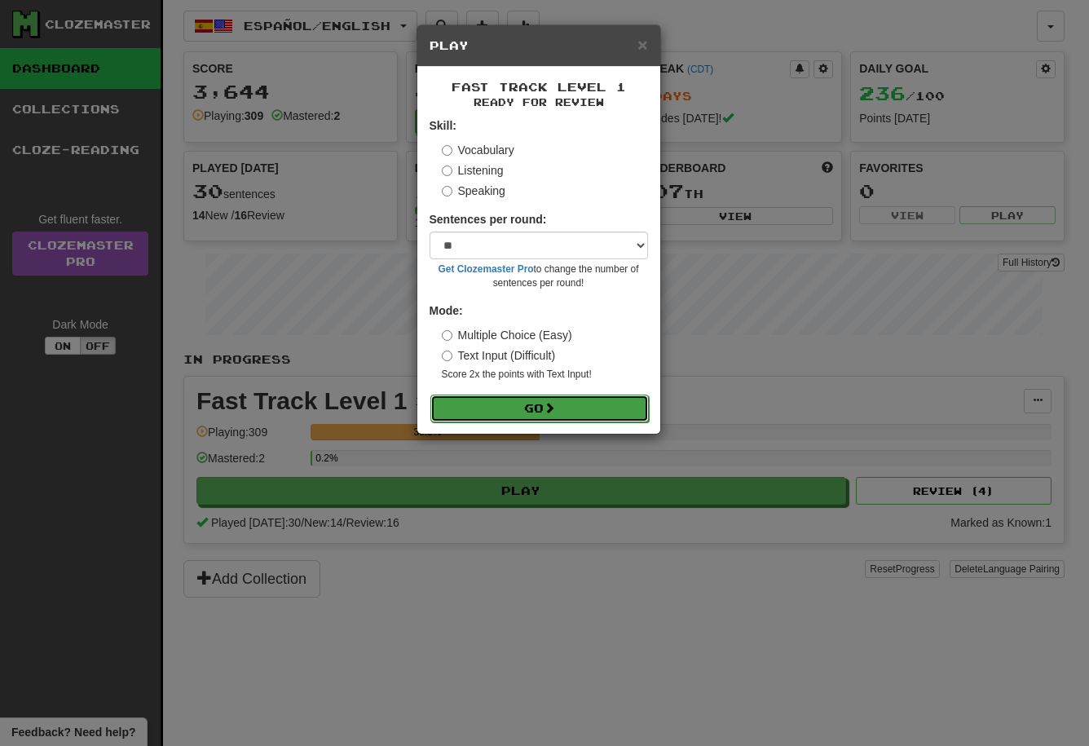
click at [580, 412] on button "Go" at bounding box center [539, 409] width 218 height 28
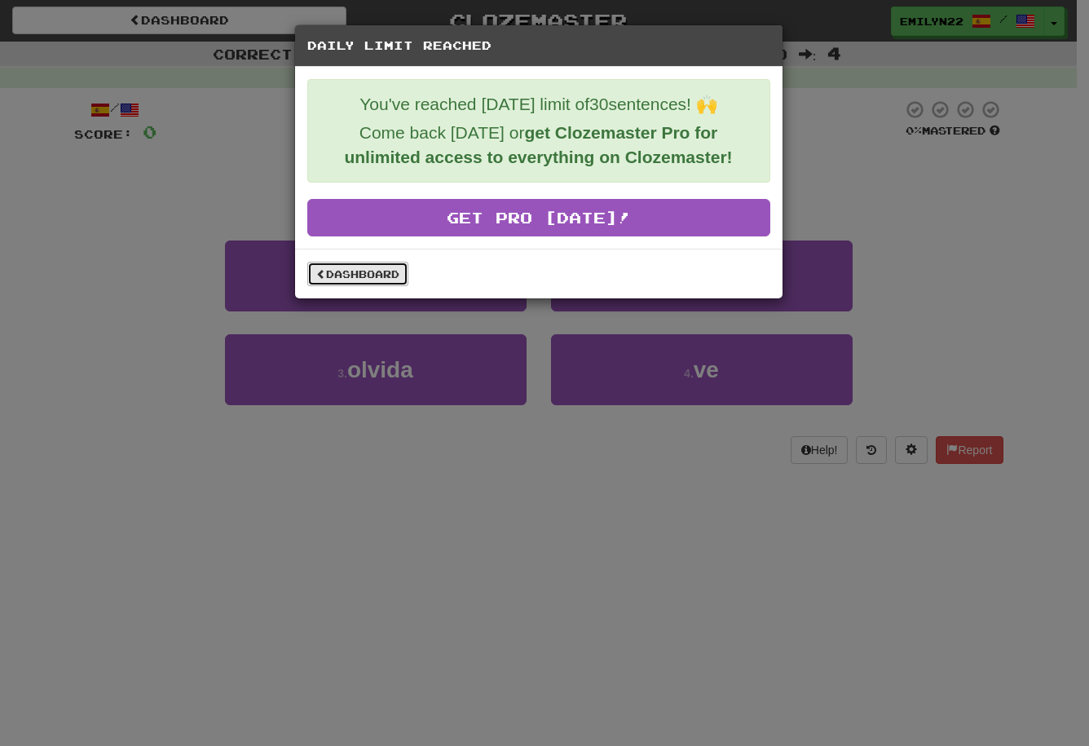
click at [385, 283] on link "Dashboard" at bounding box center [357, 274] width 101 height 24
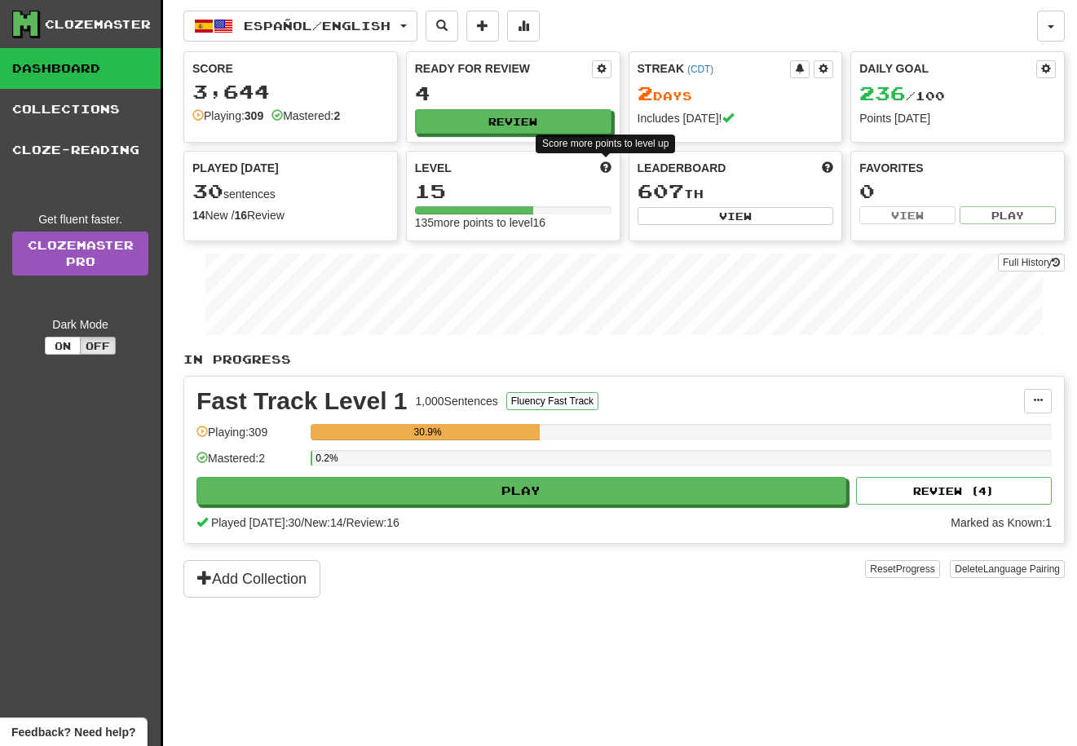
click at [604, 165] on span at bounding box center [605, 166] width 11 height 11
